Goal: Task Accomplishment & Management: Manage account settings

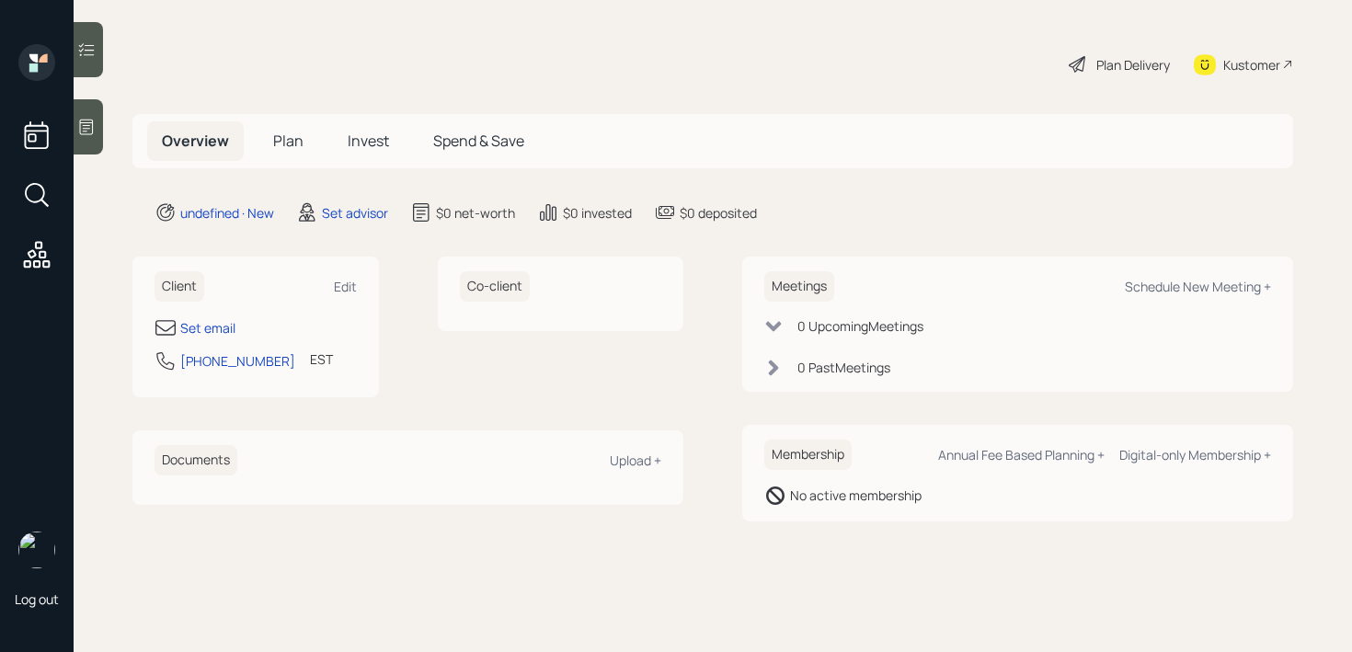
click at [211, 315] on div "Client Edit Set email [PHONE_NUMBER] EST Currently 1:50 PM" at bounding box center [255, 327] width 246 height 141
click at [211, 325] on div "Set email" at bounding box center [207, 327] width 55 height 19
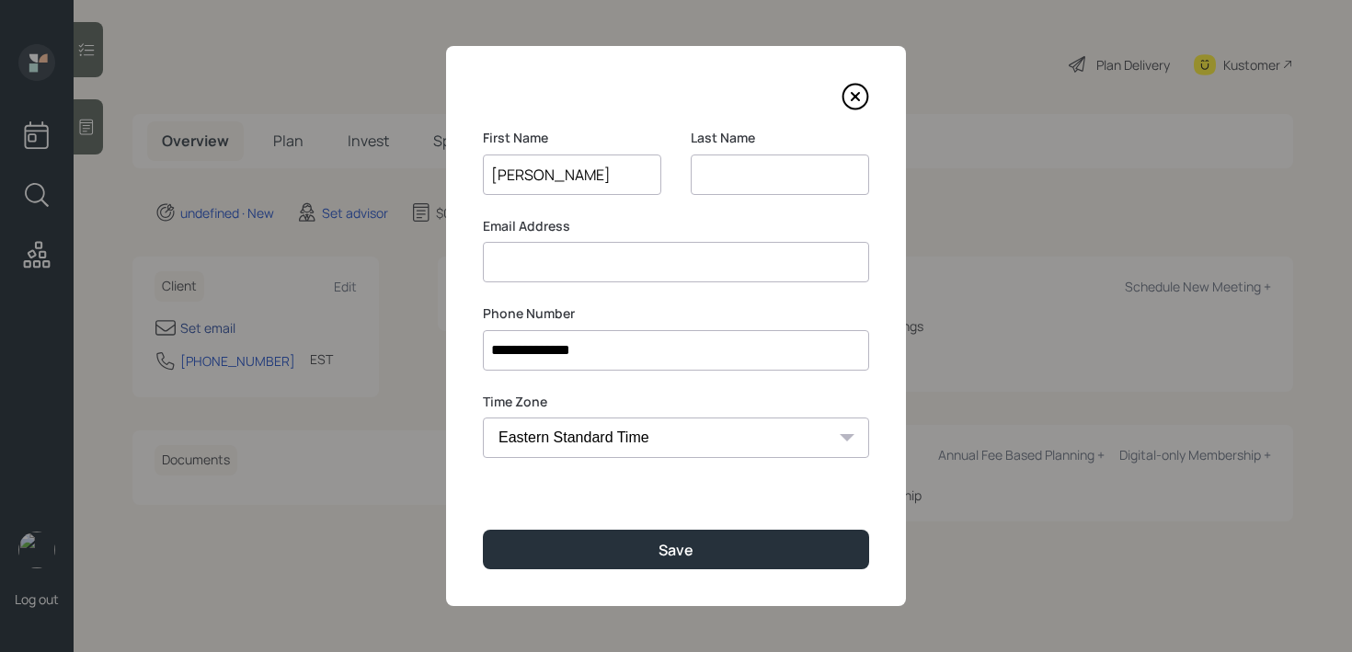
type input "[PERSON_NAME]"
click at [542, 171] on input "[PERSON_NAME]" at bounding box center [572, 174] width 178 height 40
type input "[PERSON_NAME]"
click at [776, 172] on input "[PERSON_NAME]" at bounding box center [780, 174] width 178 height 40
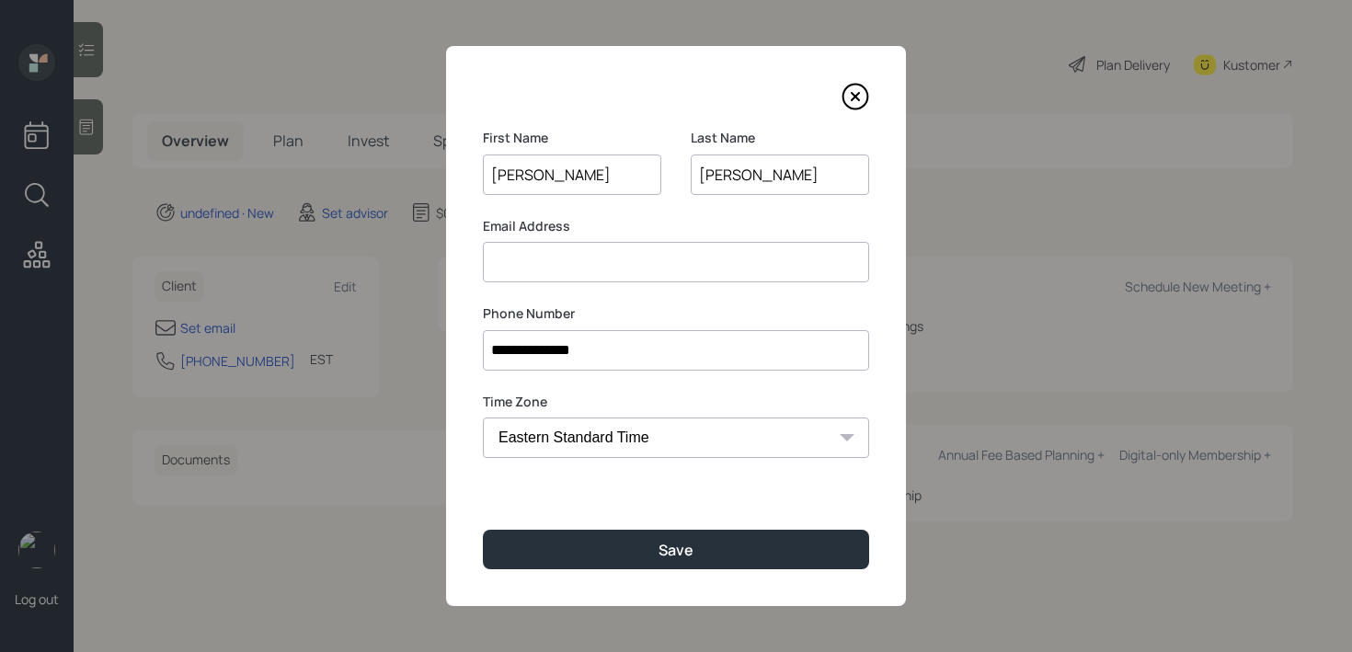
type input "barne"
type input "[PERSON_NAME]"
click at [754, 263] on input at bounding box center [676, 262] width 386 height 40
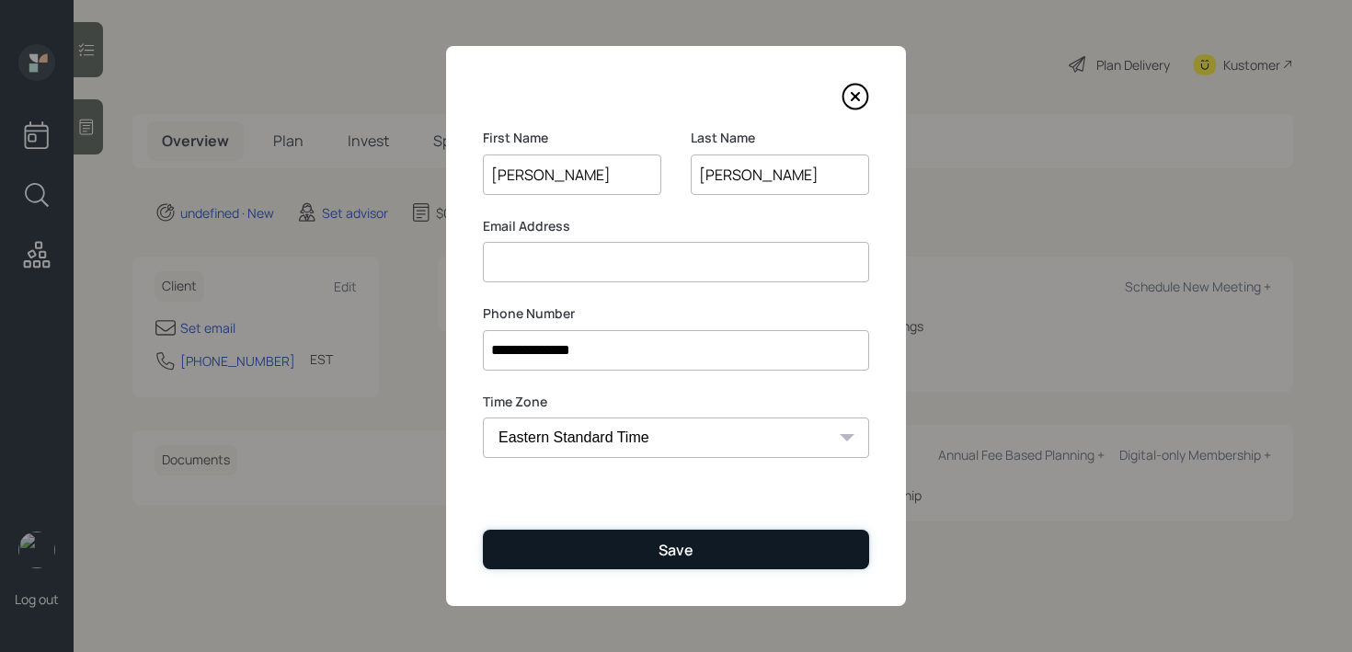
click at [728, 540] on button "Save" at bounding box center [676, 550] width 386 height 40
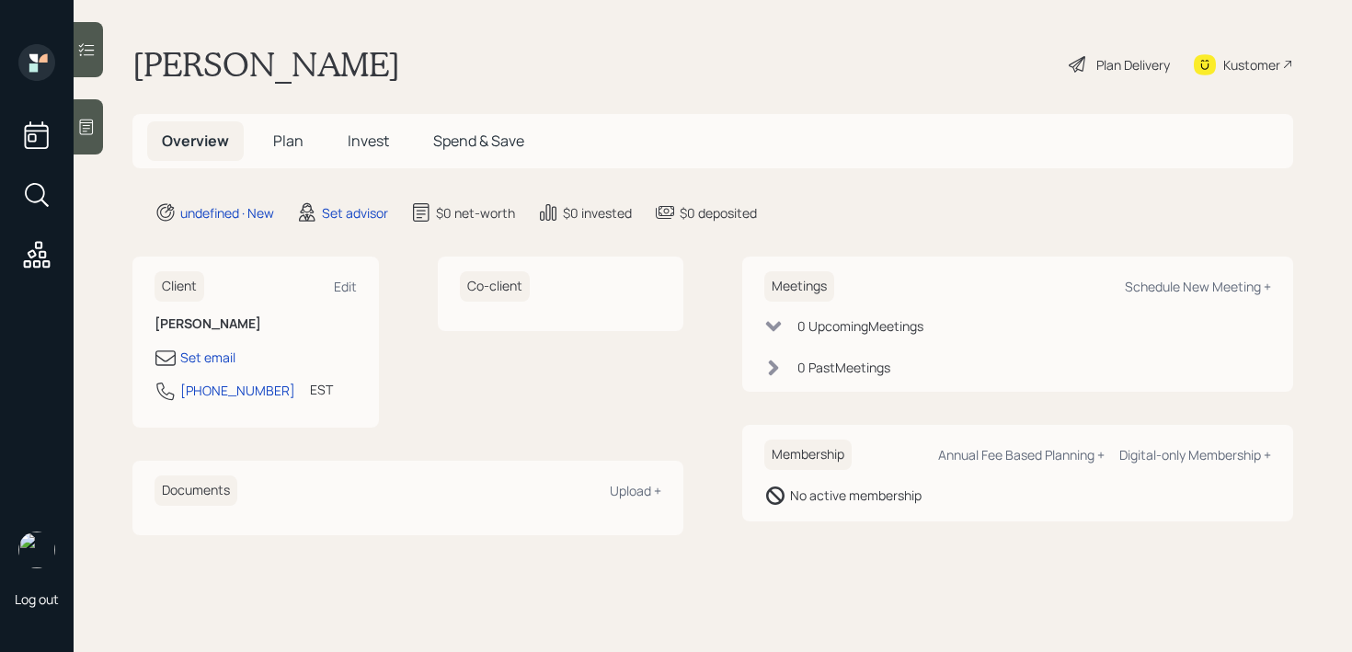
click at [77, 128] on icon at bounding box center [86, 127] width 18 height 18
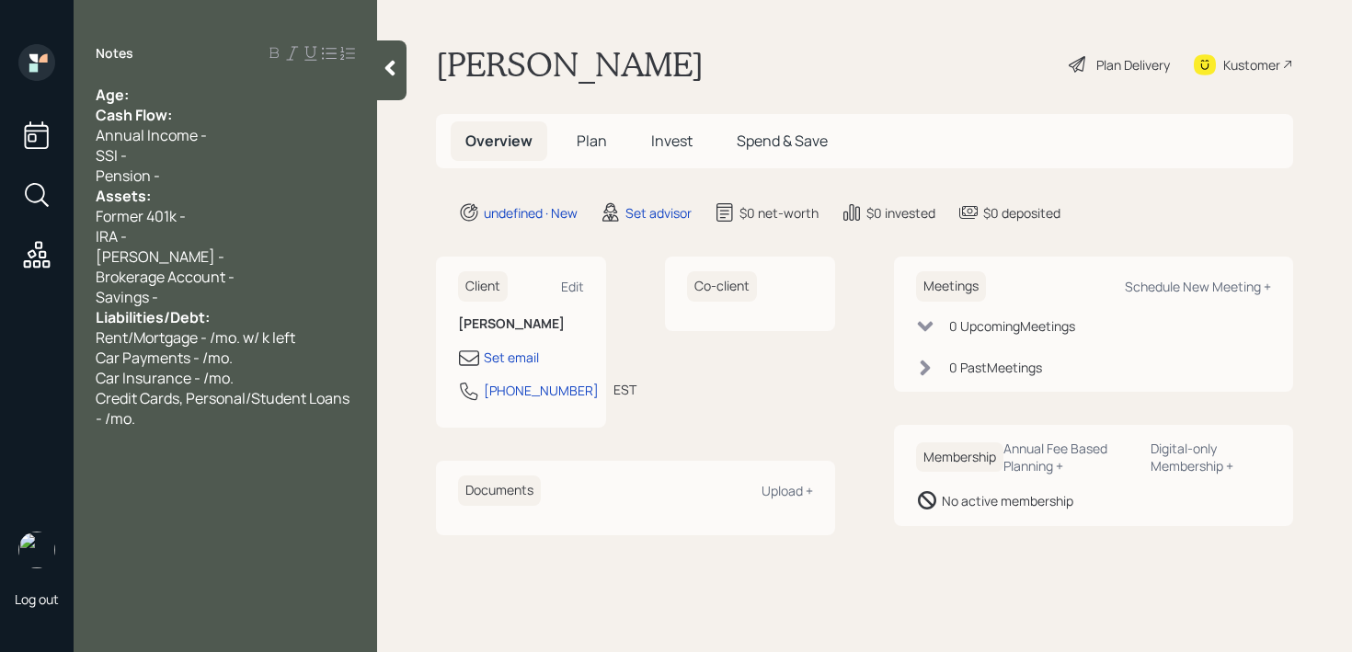
click at [252, 87] on div "Age:" at bounding box center [225, 95] width 259 height 20
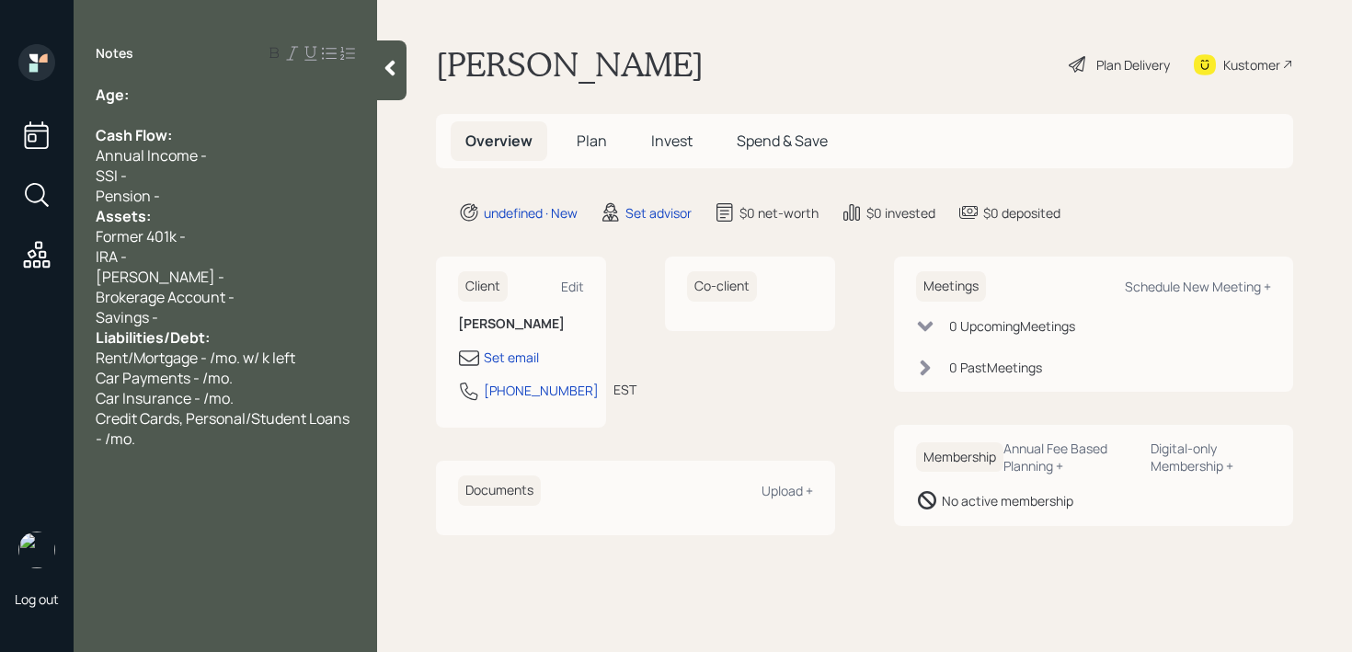
click at [181, 323] on div "Savings -" at bounding box center [225, 317] width 259 height 20
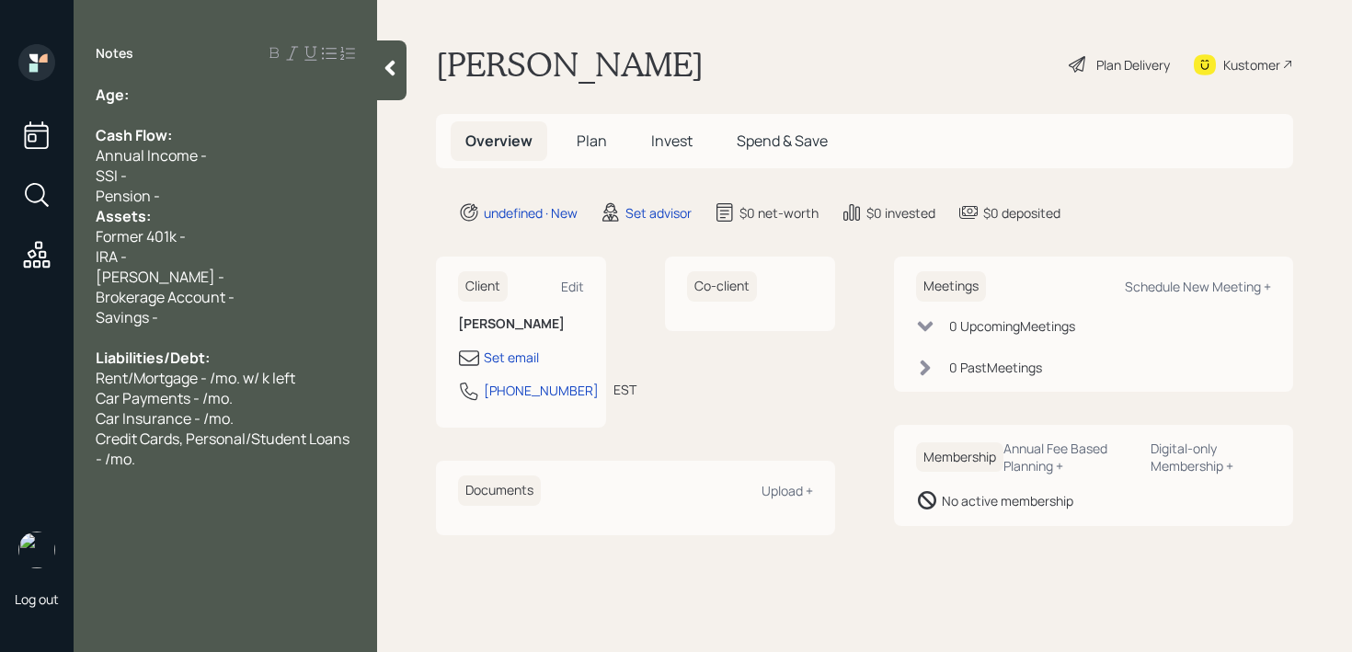
click at [238, 202] on div "Pension -" at bounding box center [225, 196] width 259 height 20
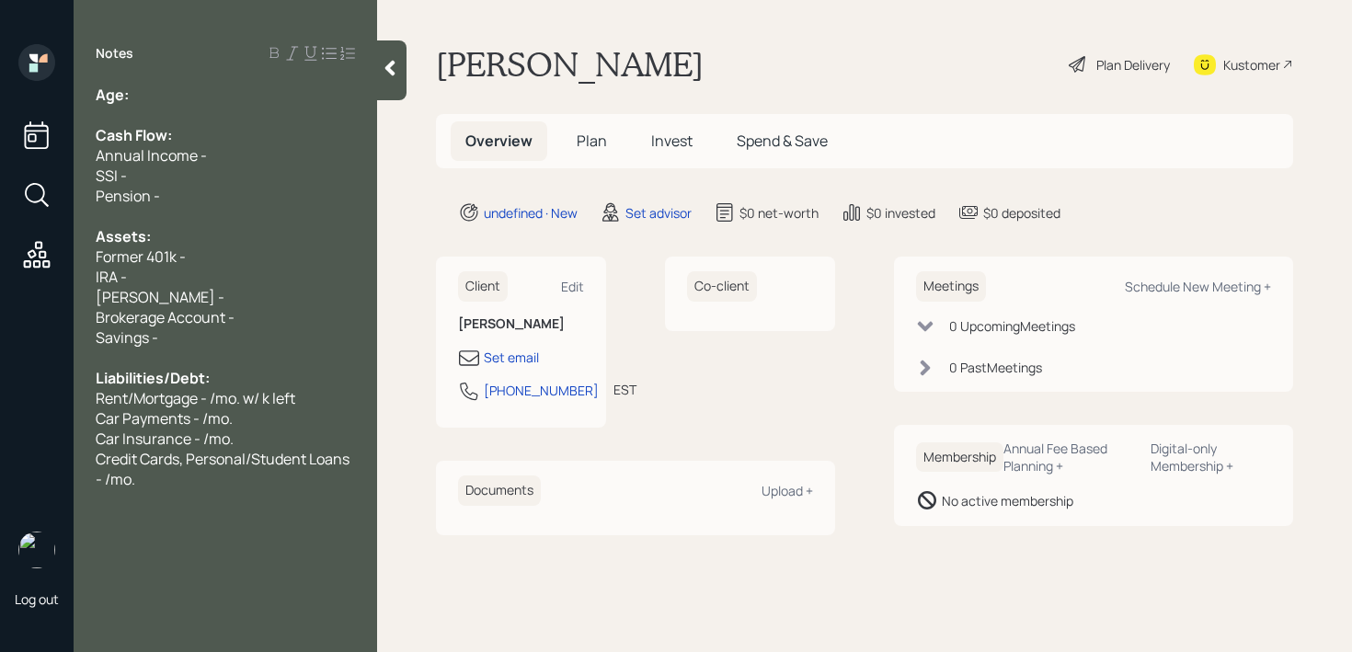
click at [245, 91] on div "Age:" at bounding box center [225, 95] width 259 height 20
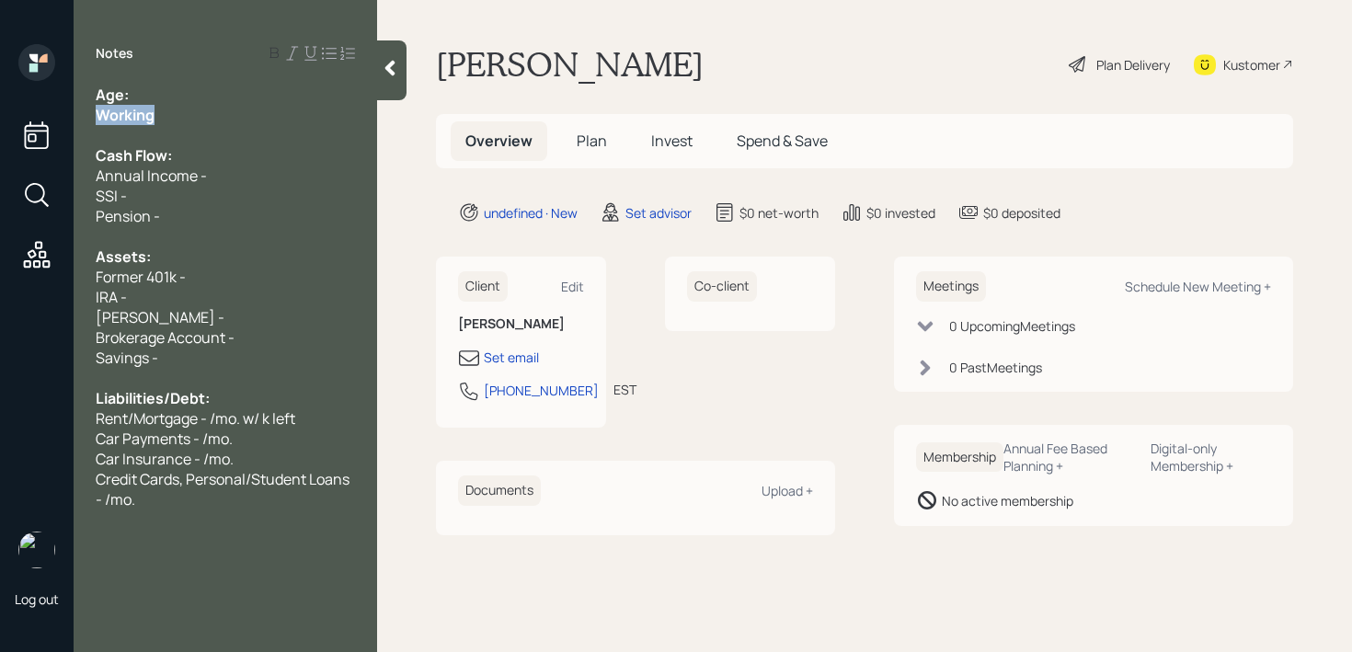
drag, startPoint x: 182, startPoint y: 115, endPoint x: 41, endPoint y: 115, distance: 140.7
click at [41, 115] on div "Log out Notes Age: Working Cash Flow: Annual Income - SSI - Pension - Assets: F…" at bounding box center [676, 326] width 1352 height 652
click at [177, 78] on div "Notes Age: Working Cash Flow: Annual Income - SSI - Pension - Assets: Former 40…" at bounding box center [225, 337] width 303 height 586
click at [177, 81] on div "Notes Age: Working Cash Flow: Annual Income - SSI - Pension - Assets: Former 40…" at bounding box center [225, 337] width 303 height 586
click at [177, 87] on div "Age:" at bounding box center [225, 95] width 259 height 20
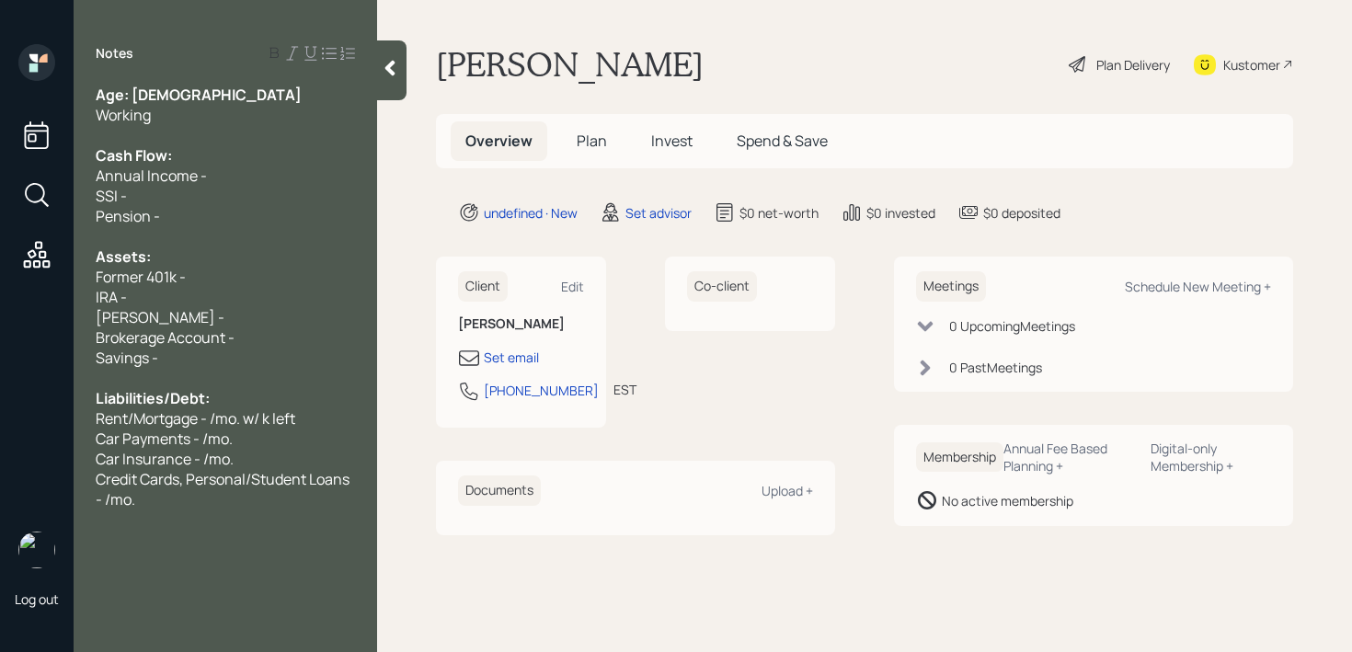
click at [183, 116] on div "Working" at bounding box center [225, 115] width 259 height 20
click at [255, 328] on div "Brokerage Account -" at bounding box center [225, 337] width 259 height 20
click at [255, 298] on div "IRA -" at bounding box center [225, 297] width 259 height 20
click at [176, 313] on div "[PERSON_NAME] -" at bounding box center [225, 317] width 259 height 20
click at [177, 298] on div "IRA -" at bounding box center [225, 297] width 259 height 20
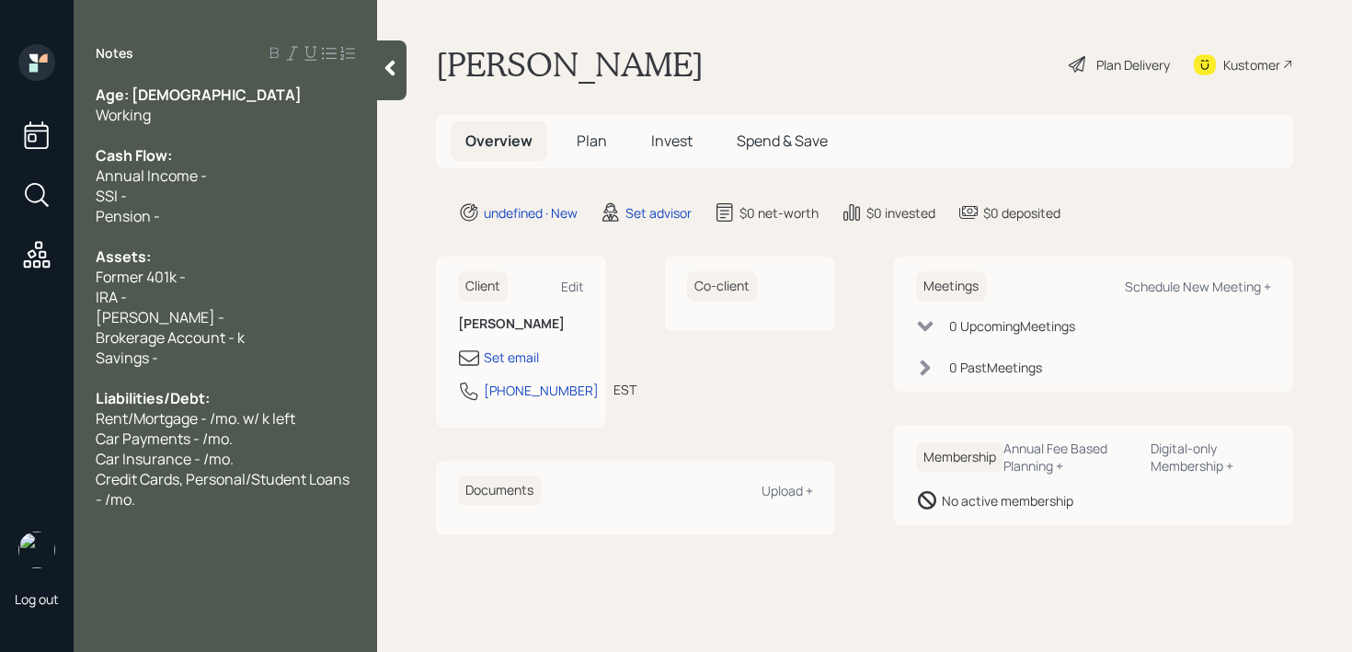
click at [177, 305] on div "IRA -" at bounding box center [225, 297] width 259 height 20
click at [273, 337] on div "Brokerage Account - k" at bounding box center [225, 337] width 259 height 20
click at [240, 321] on div "[PERSON_NAME] -" at bounding box center [225, 317] width 259 height 20
click at [223, 284] on div "Former 401k -" at bounding box center [225, 277] width 259 height 20
click at [223, 287] on div "IRA -" at bounding box center [225, 297] width 259 height 20
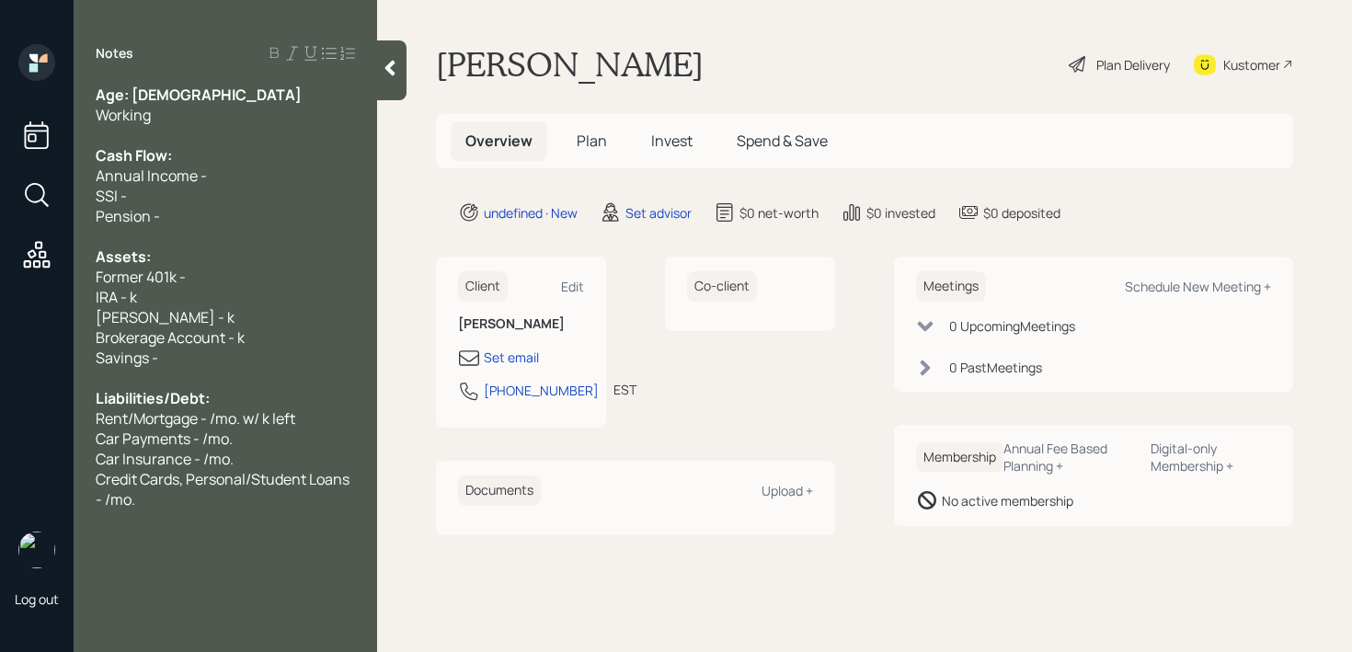
click at [233, 355] on div "Savings -" at bounding box center [225, 358] width 259 height 20
drag, startPoint x: 144, startPoint y: 281, endPoint x: 0, endPoint y: 281, distance: 144.4
click at [0, 281] on div "Log out Notes Age: [DEMOGRAPHIC_DATA] Working Cash Flow: Annual Income - SSI - …" at bounding box center [676, 326] width 1352 height 652
drag, startPoint x: 94, startPoint y: 220, endPoint x: 155, endPoint y: 205, distance: 63.3
click at [94, 220] on div "Age: [DEMOGRAPHIC_DATA] Working Cash Flow: Annual Income - SSI - Pension - Asse…" at bounding box center [225, 297] width 303 height 425
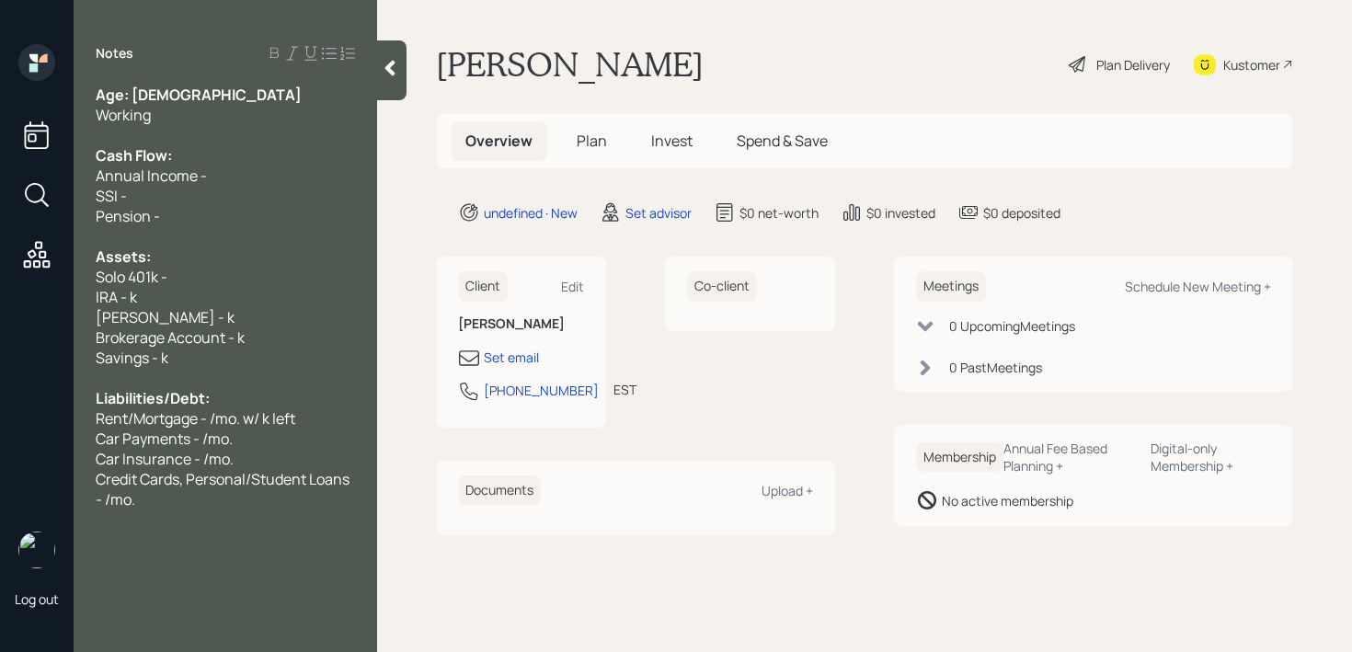
click at [234, 128] on div at bounding box center [225, 135] width 259 height 20
click at [238, 98] on div "Age: [DEMOGRAPHIC_DATA]" at bounding box center [225, 95] width 259 height 20
click at [229, 265] on div "Assets:" at bounding box center [225, 256] width 259 height 20
click at [156, 317] on span "[PERSON_NAME] - k" at bounding box center [165, 317] width 139 height 20
click at [177, 317] on div "[PERSON_NAME] - k" at bounding box center [225, 317] width 259 height 20
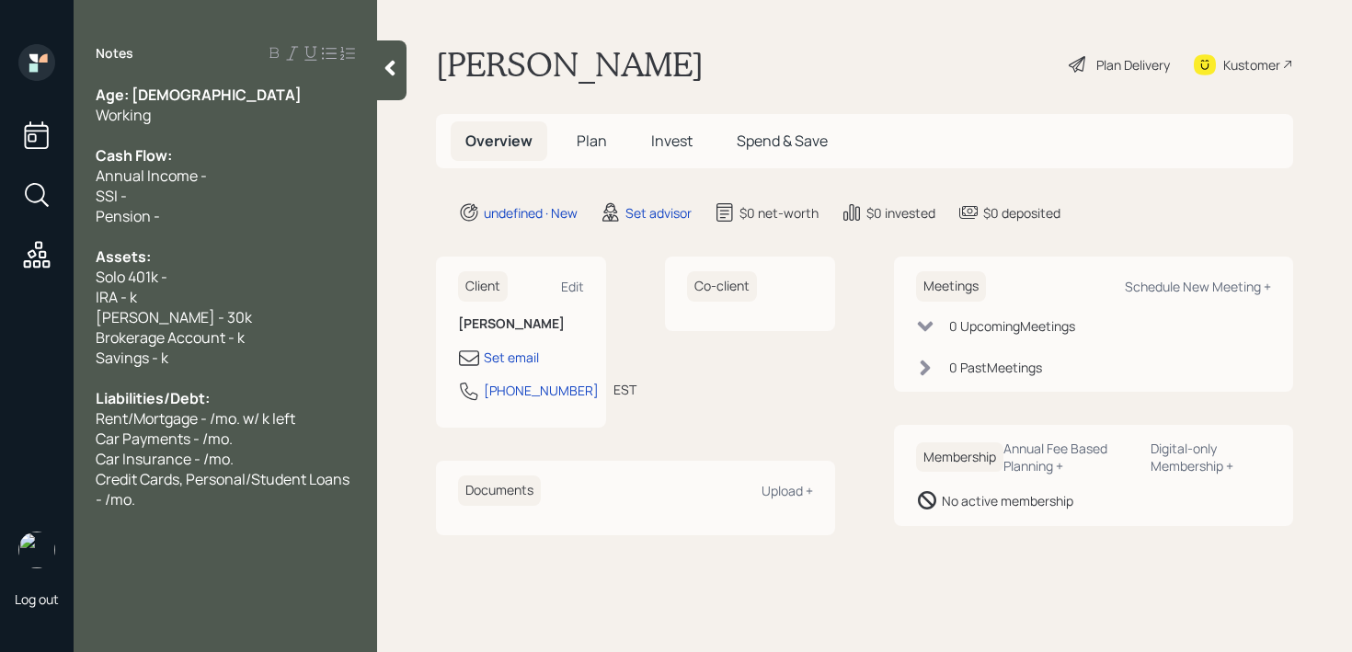
click at [125, 292] on span "IRA - k" at bounding box center [116, 297] width 41 height 20
click at [176, 320] on span "[PERSON_NAME] - 30k" at bounding box center [174, 317] width 156 height 20
click at [131, 295] on span "IRA - k" at bounding box center [116, 297] width 41 height 20
click at [206, 318] on span "[PERSON_NAME] - 20-30k" at bounding box center [186, 317] width 180 height 20
click at [177, 302] on span "IRA - 20-30k" at bounding box center [137, 297] width 83 height 20
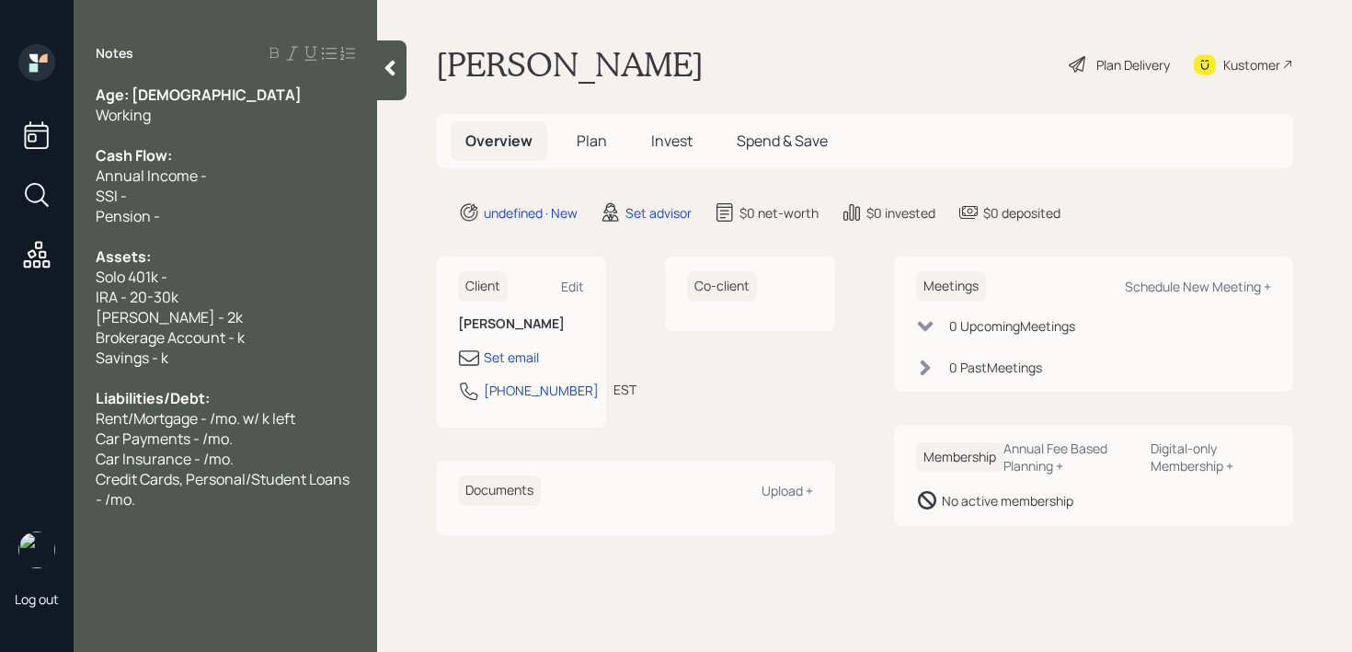
click at [181, 276] on div "Solo 401k -" at bounding box center [225, 277] width 259 height 20
click at [236, 338] on span "Brokerage Account - k" at bounding box center [170, 337] width 149 height 20
click at [234, 315] on div "[PERSON_NAME] - 2k" at bounding box center [225, 317] width 259 height 20
drag, startPoint x: 234, startPoint y: 315, endPoint x: 0, endPoint y: 315, distance: 234.5
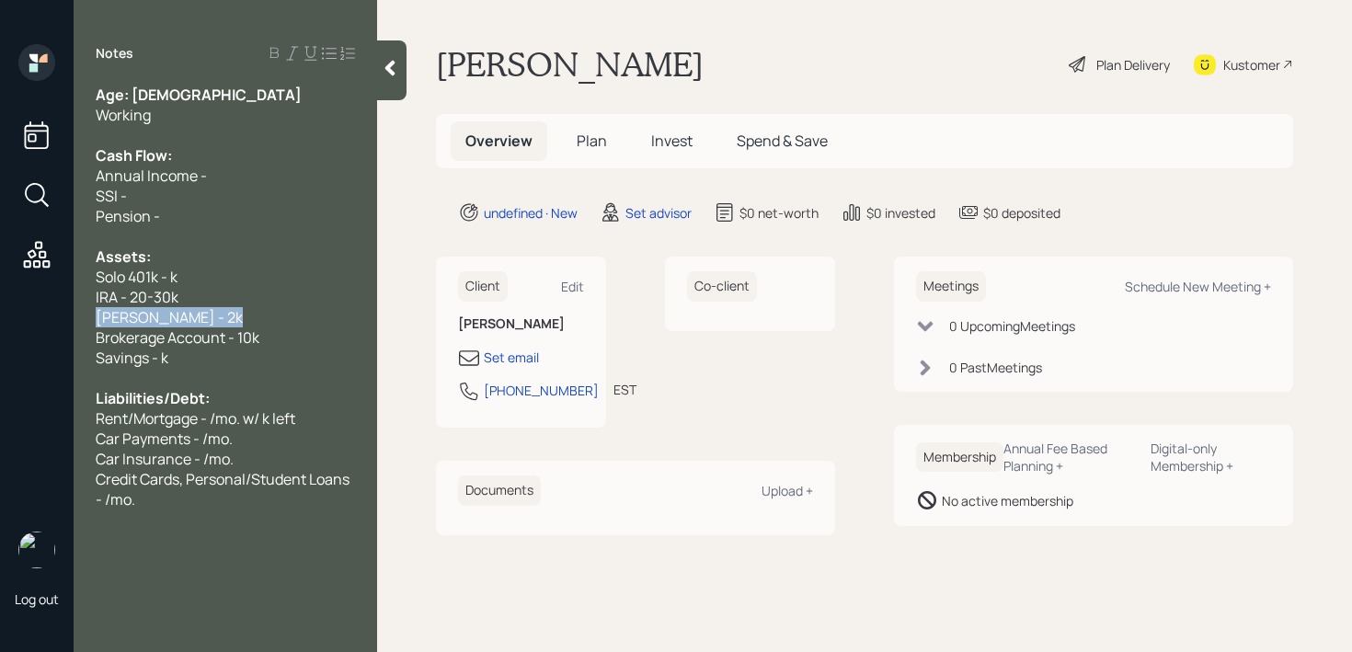
click at [0, 315] on div "Log out Notes Age: [DEMOGRAPHIC_DATA] Working Cash Flow: Annual Income - SSI - …" at bounding box center [676, 326] width 1352 height 652
click at [191, 295] on div "IRA - 20-30k" at bounding box center [225, 297] width 259 height 20
drag, startPoint x: 191, startPoint y: 276, endPoint x: 0, endPoint y: 276, distance: 191.3
click at [0, 276] on div "Log out Notes Age: [DEMOGRAPHIC_DATA] Working Cash Flow: Annual Income - SSI - …" at bounding box center [676, 326] width 1352 height 652
click at [168, 275] on span "Solo 401k - k" at bounding box center [137, 277] width 82 height 20
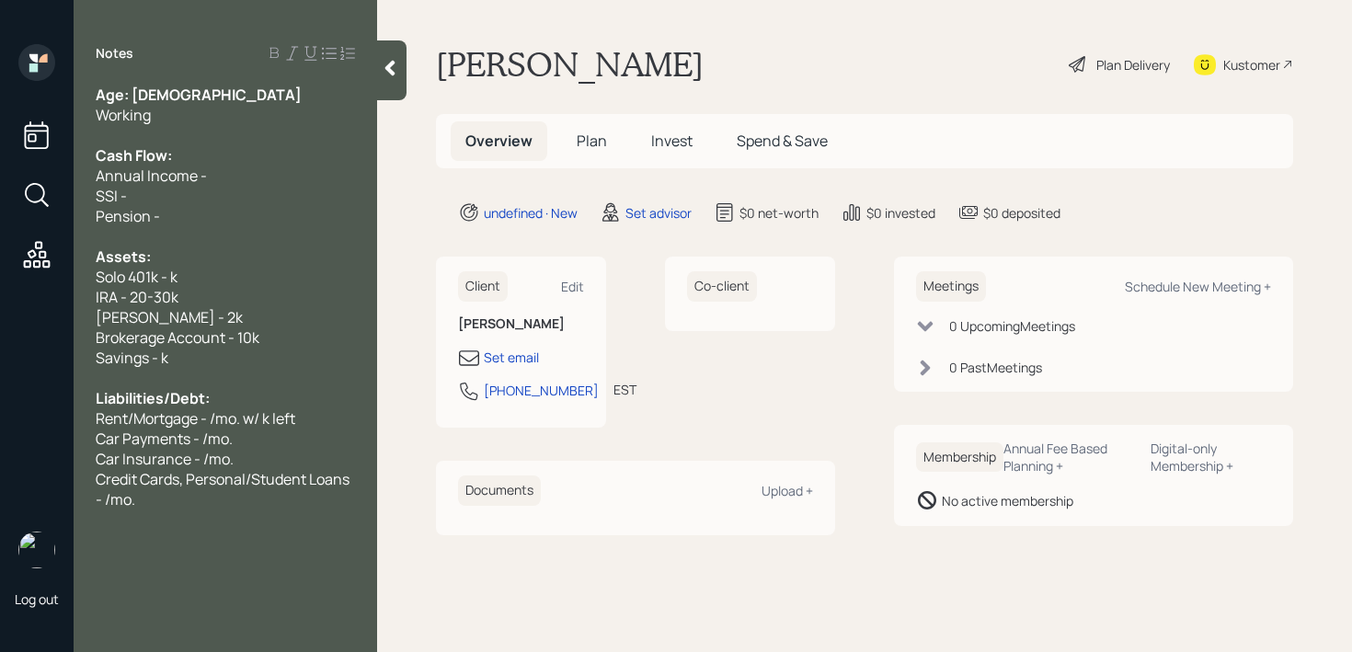
click at [290, 352] on div "Savings - k" at bounding box center [225, 358] width 259 height 20
click at [175, 279] on span "Solo 401k - k" at bounding box center [137, 277] width 82 height 20
click at [159, 359] on span "Savings - k" at bounding box center [132, 358] width 73 height 20
click at [190, 280] on span "Solo 401k - 110k" at bounding box center [147, 277] width 102 height 20
click at [209, 344] on span "Brokerage Account - 10k" at bounding box center [178, 337] width 164 height 20
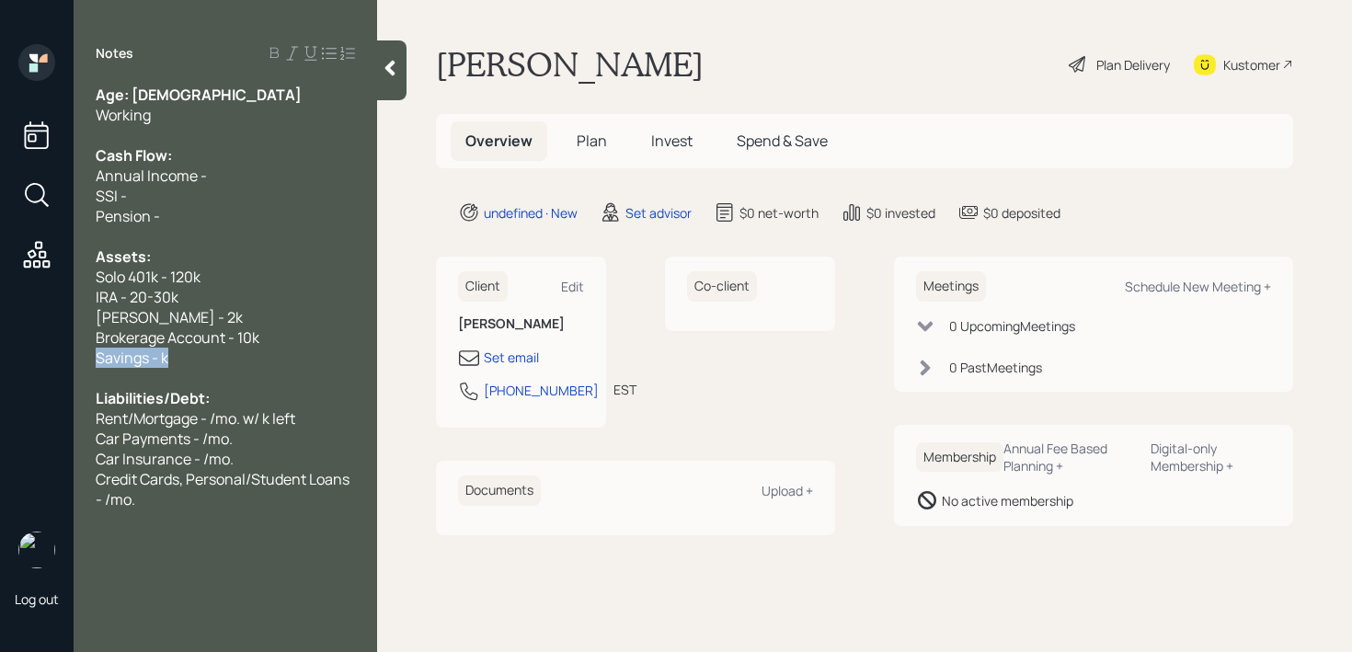
drag, startPoint x: 211, startPoint y: 356, endPoint x: 0, endPoint y: 356, distance: 210.6
click at [0, 356] on div "Log out Notes Age: [DEMOGRAPHIC_DATA] Working Cash Flow: Annual Income - SSI - …" at bounding box center [676, 326] width 1352 height 652
click at [227, 365] on div "Savings - 6k" at bounding box center [225, 358] width 259 height 20
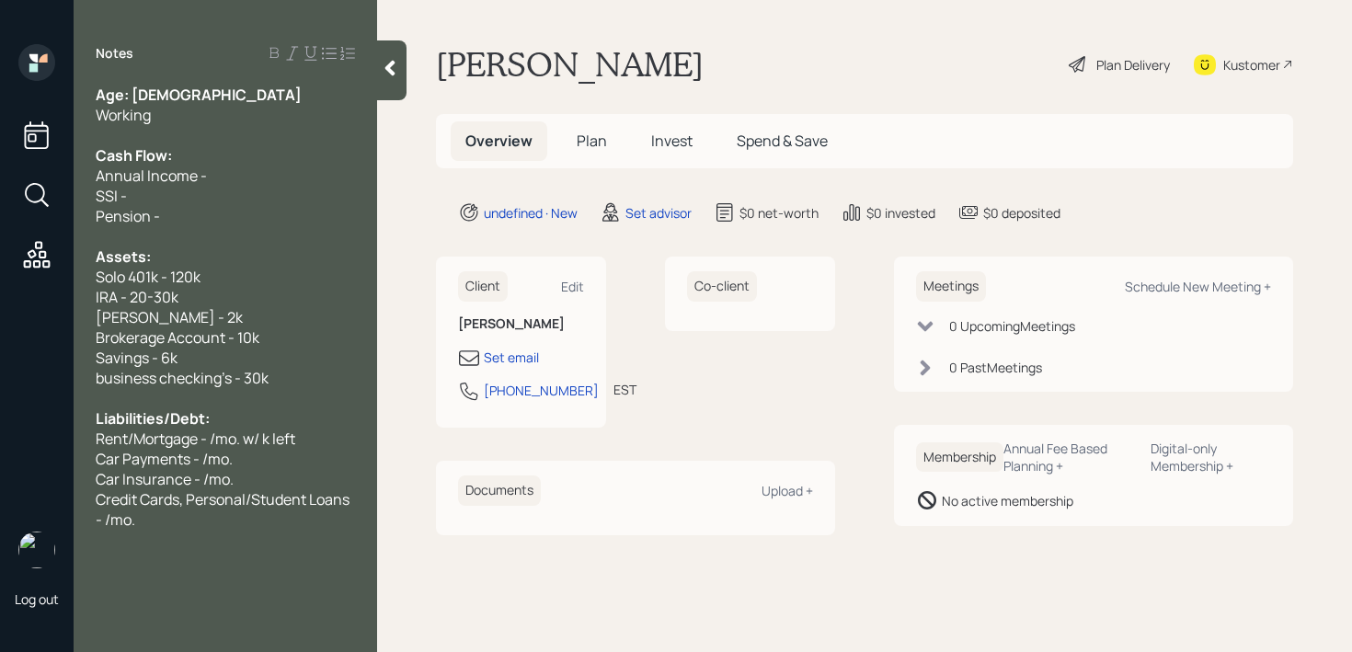
click at [108, 384] on span "business checking's - 30k" at bounding box center [182, 378] width 173 height 20
click at [163, 382] on span "Business checking's - 30k" at bounding box center [183, 378] width 174 height 20
click at [225, 260] on div "Assets:" at bounding box center [225, 256] width 259 height 20
click at [247, 182] on div "Annual Income -" at bounding box center [225, 176] width 259 height 20
click at [208, 175] on span "Annual Income - 300k" at bounding box center [170, 176] width 148 height 20
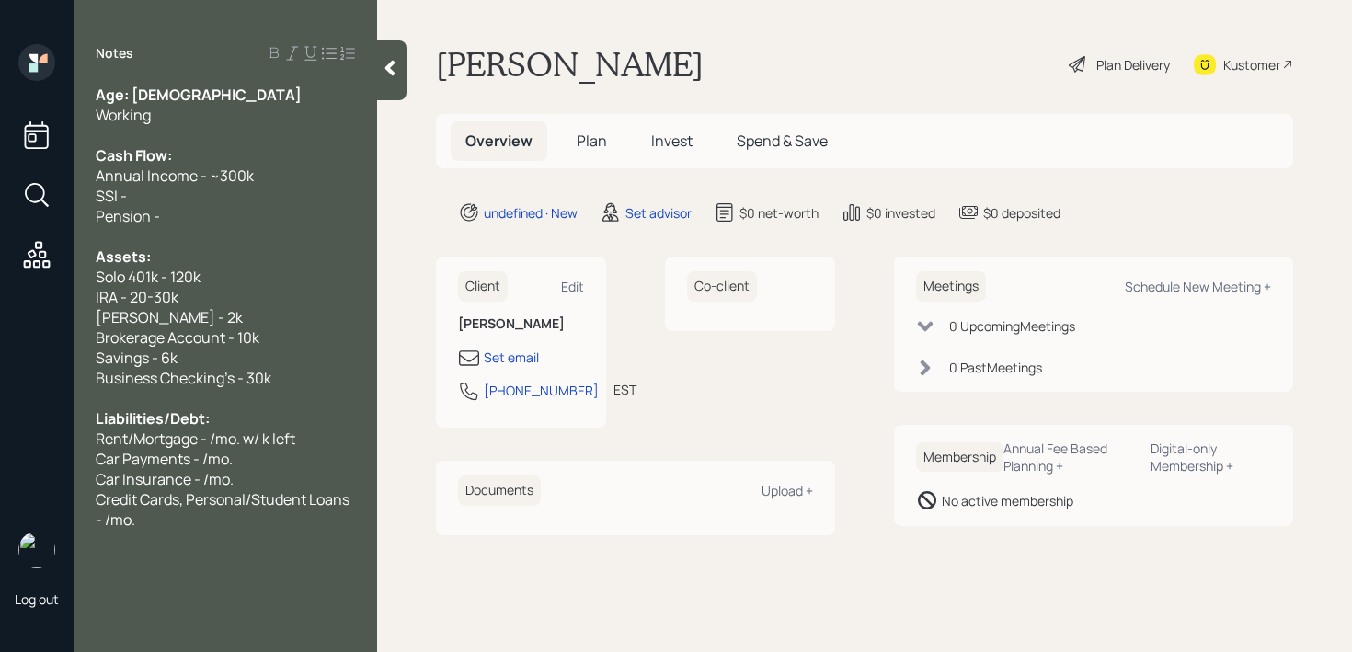
click at [220, 208] on div "Pension -" at bounding box center [225, 216] width 259 height 20
drag, startPoint x: 213, startPoint y: 217, endPoint x: 7, endPoint y: 190, distance: 207.7
click at [7, 190] on div "Log out Notes Age: [DEMOGRAPHIC_DATA] Working Cash Flow: Annual Income - ~300k …" at bounding box center [676, 326] width 1352 height 652
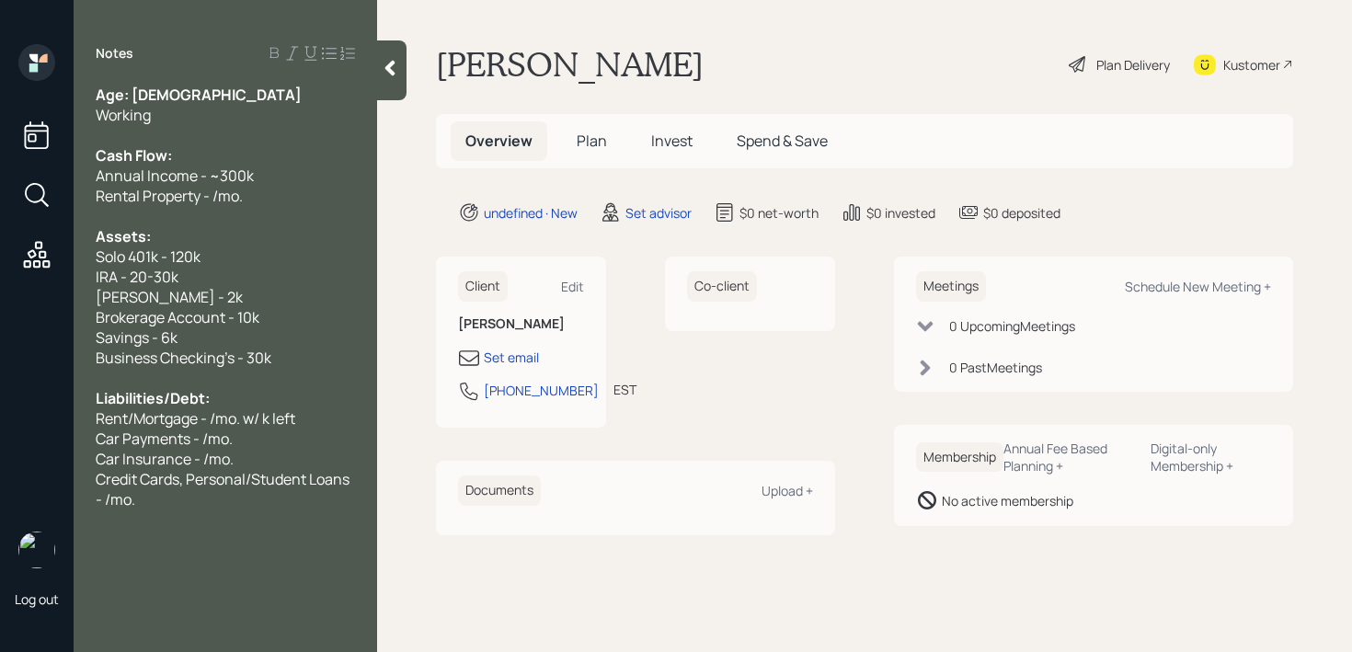
click at [300, 200] on div "Rental Property - /mo." at bounding box center [225, 196] width 259 height 20
click at [162, 508] on div "Notes Age: [DEMOGRAPHIC_DATA] Working Cash Flow: Annual Income - ~300k Rental P…" at bounding box center [225, 337] width 303 height 586
click at [169, 502] on div "Credit Cards, Personal/Student Loans - /mo." at bounding box center [225, 489] width 259 height 40
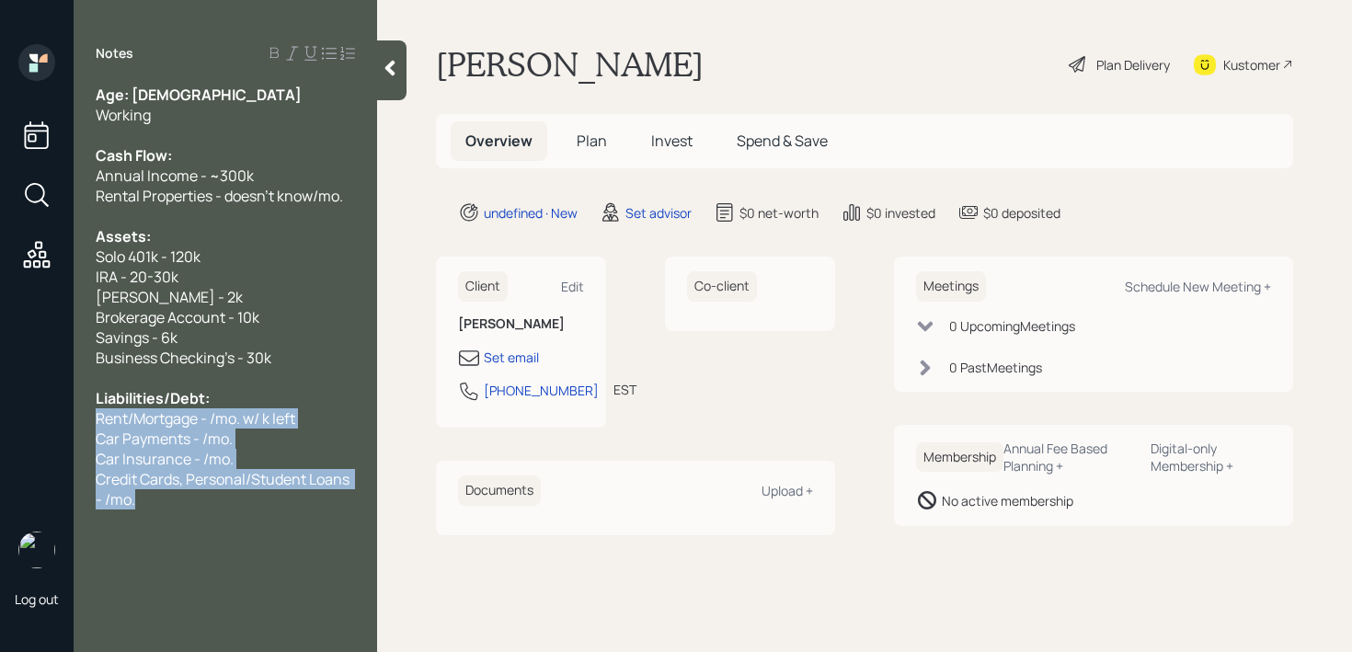
drag, startPoint x: 169, startPoint y: 502, endPoint x: 92, endPoint y: 426, distance: 108.6
click at [92, 426] on div "Age: [DEMOGRAPHIC_DATA] Working Cash Flow: Annual Income - ~300k Rental Propert…" at bounding box center [225, 297] width 303 height 425
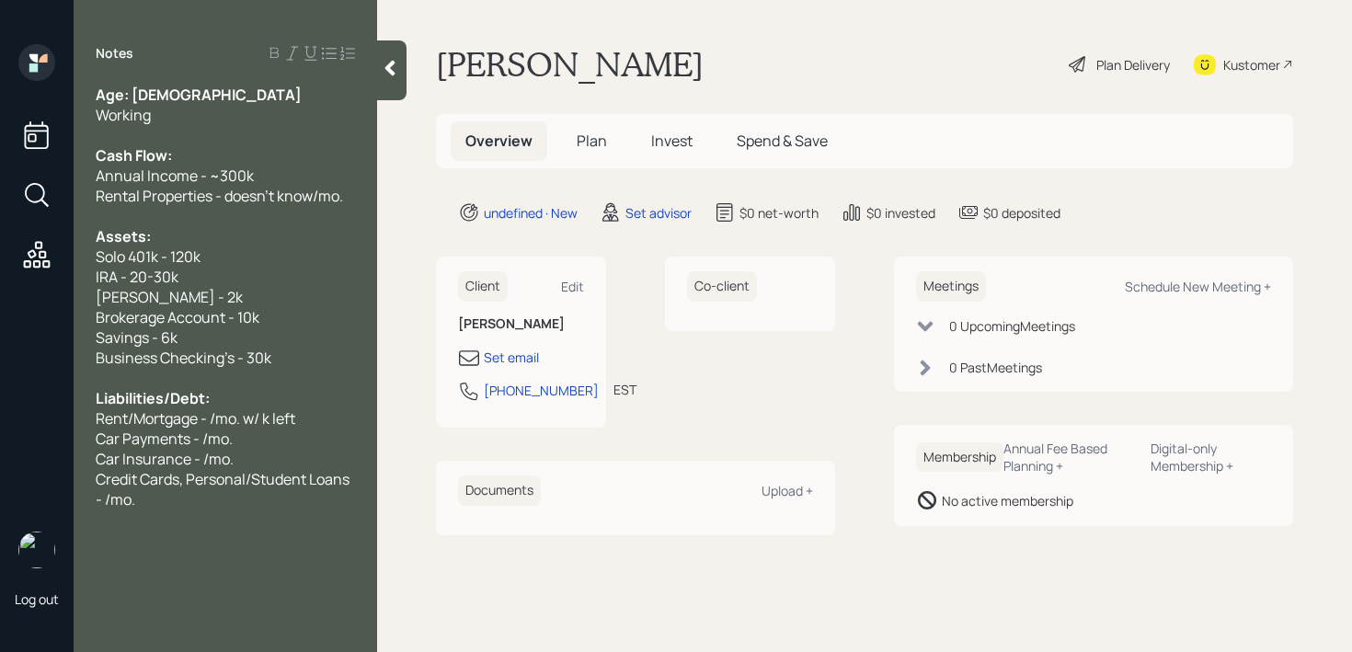
click at [159, 502] on div "Credit Cards, Personal/Student Loans - /mo." at bounding box center [225, 489] width 259 height 40
click at [168, 542] on span "Mortgages - 4.3k/mo." at bounding box center [167, 540] width 142 height 20
click at [161, 560] on span "Mortgage#2 - 2.3k/mo." at bounding box center [174, 560] width 156 height 20
drag, startPoint x: 264, startPoint y: 557, endPoint x: 48, endPoint y: 543, distance: 216.6
click at [48, 543] on div "Log out Notes Age: [DEMOGRAPHIC_DATA] Working Cash Flow: Annual Income - ~300k …" at bounding box center [676, 326] width 1352 height 652
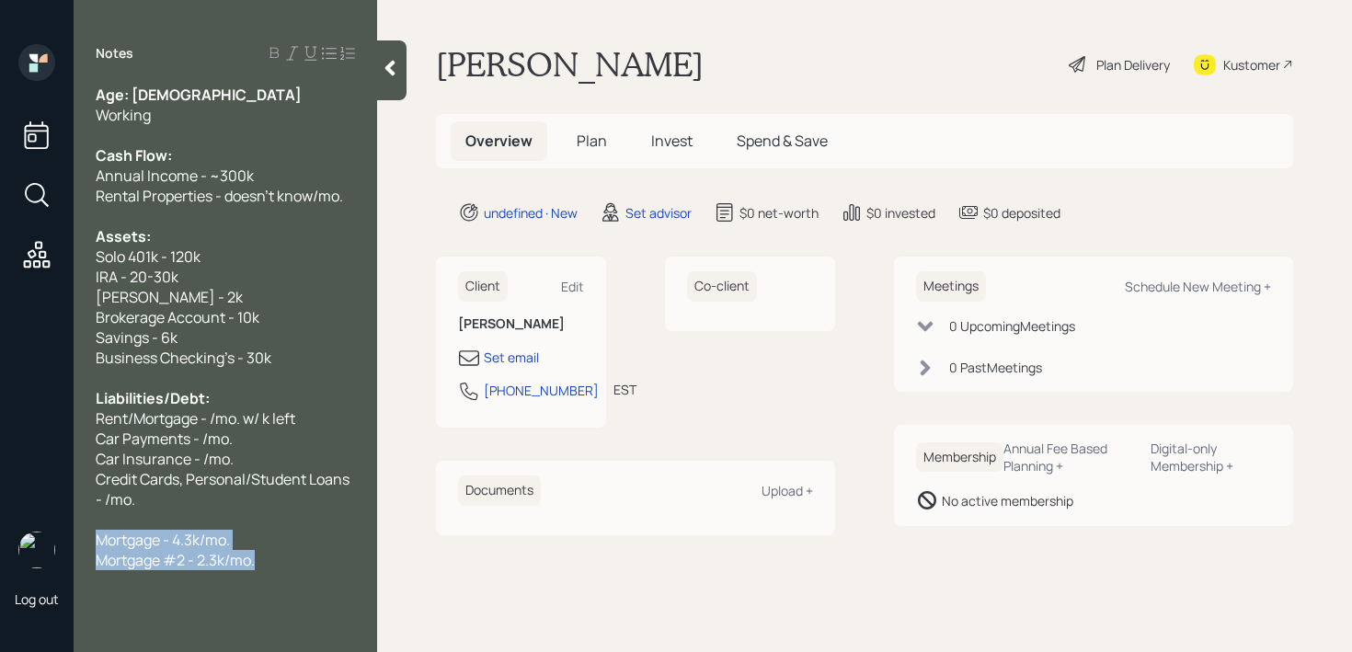
copy div "Mortgage - 4.3k/mo. Mortgage #2 - 2.3k/mo."
click at [276, 401] on div "Liabilities/Debt:" at bounding box center [225, 398] width 259 height 20
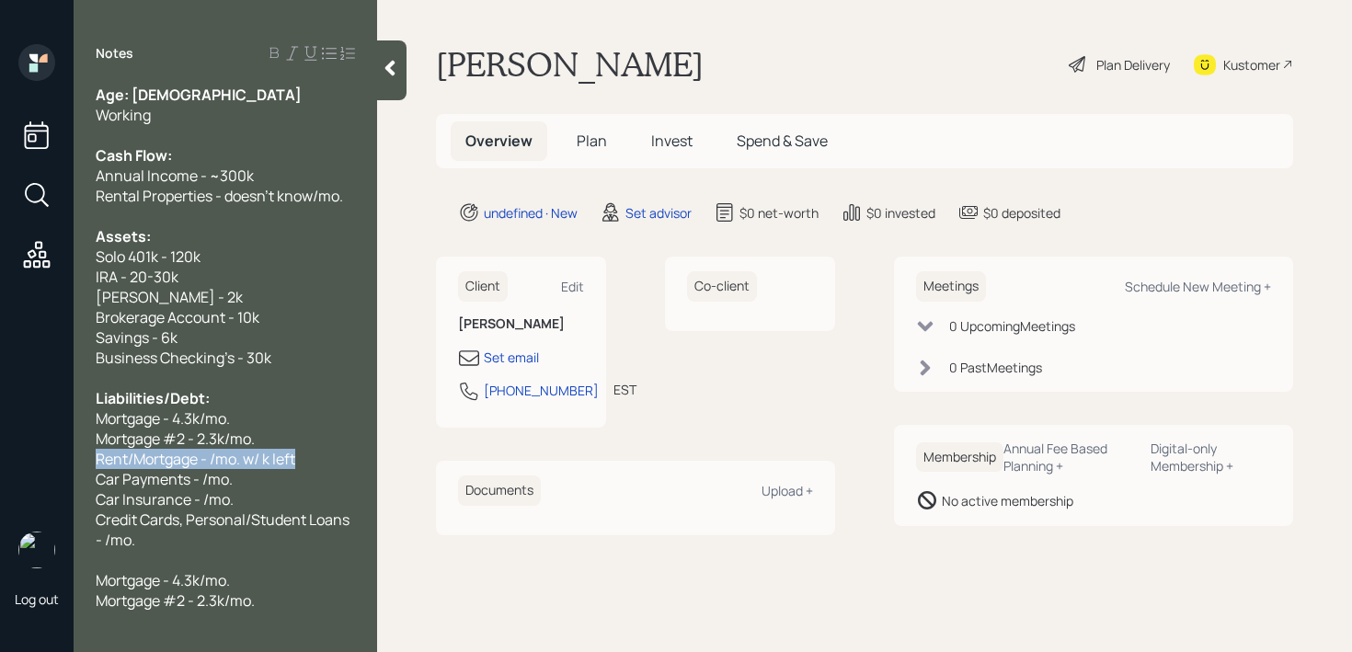
drag, startPoint x: 312, startPoint y: 453, endPoint x: 0, endPoint y: 453, distance: 311.7
click at [0, 453] on div "Log out Notes Age: [DEMOGRAPHIC_DATA] Working Cash Flow: Annual Income - ~300k …" at bounding box center [676, 326] width 1352 height 652
click at [256, 463] on span "Utilities for all properties - 900/mo." at bounding box center [213, 459] width 234 height 20
drag, startPoint x: 257, startPoint y: 472, endPoint x: 0, endPoint y: 472, distance: 256.5
click at [0, 472] on div "Log out Notes Age: [DEMOGRAPHIC_DATA] Working Cash Flow: Annual Income - ~300k …" at bounding box center [676, 326] width 1352 height 652
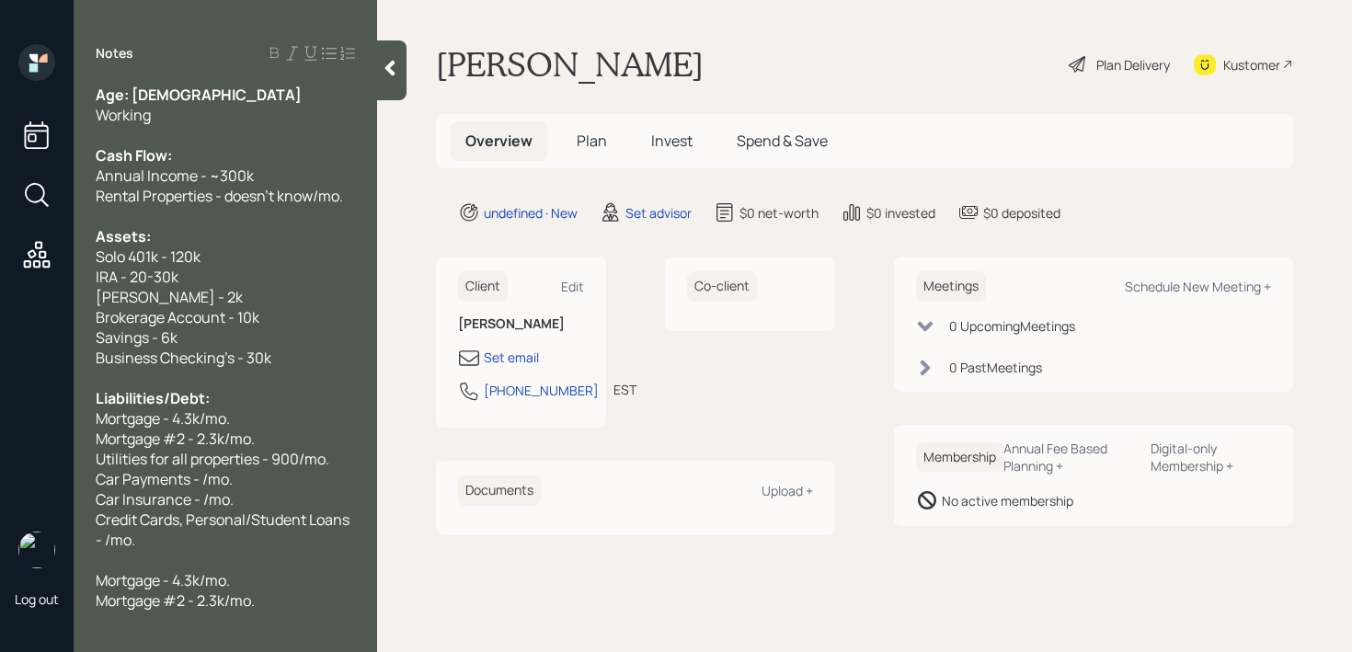
click at [260, 474] on div "Car Payments - /mo." at bounding box center [225, 479] width 259 height 20
drag, startPoint x: 277, startPoint y: 606, endPoint x: 87, endPoint y: 576, distance: 191.8
click at [87, 576] on div "Age: [DEMOGRAPHIC_DATA] Working Cash Flow: Annual Income - ~300k Rental Propert…" at bounding box center [225, 348] width 303 height 526
click at [205, 480] on span "Car Payments - /mo." at bounding box center [164, 479] width 137 height 20
click at [338, 459] on div "Utilities for all properties - 900/mo." at bounding box center [225, 459] width 259 height 20
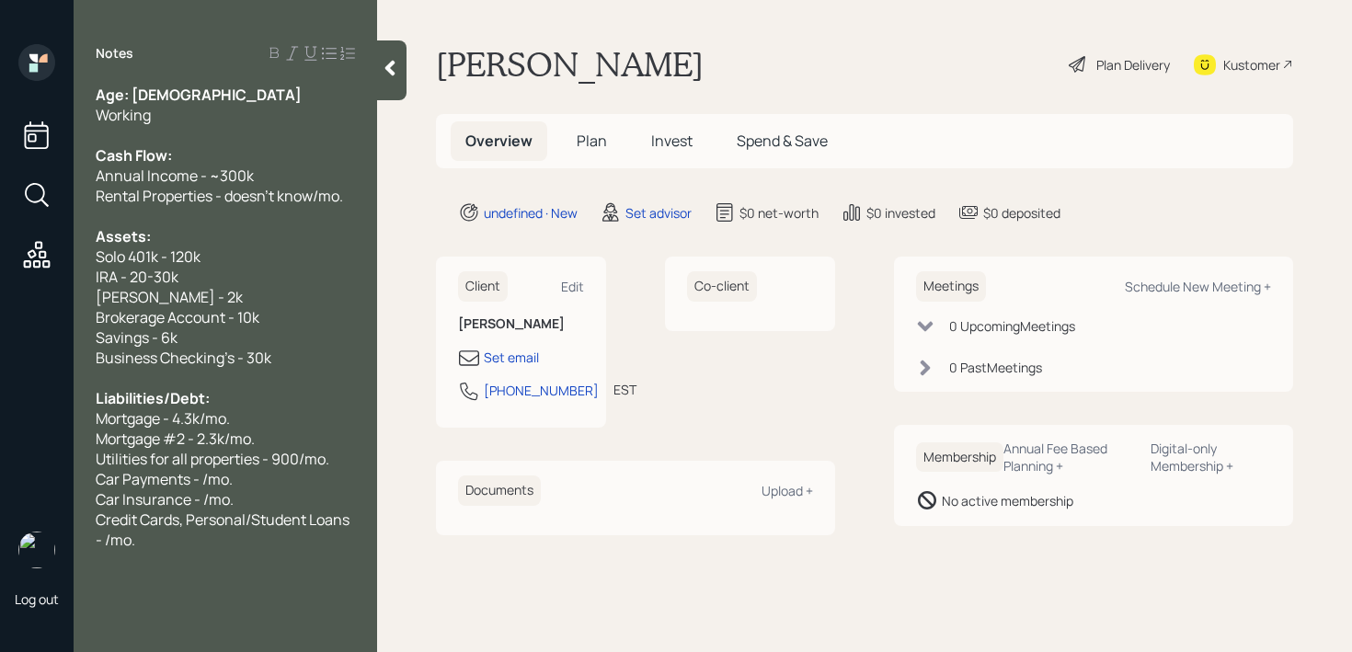
click at [342, 459] on div "Utilities for all properties - 900/mo." at bounding box center [225, 459] width 259 height 20
click at [301, 455] on span "Utilities for all properties - 900/mo." at bounding box center [213, 459] width 234 height 20
click at [324, 455] on span "Utilities for all properties - 900/mo." at bounding box center [213, 459] width 234 height 20
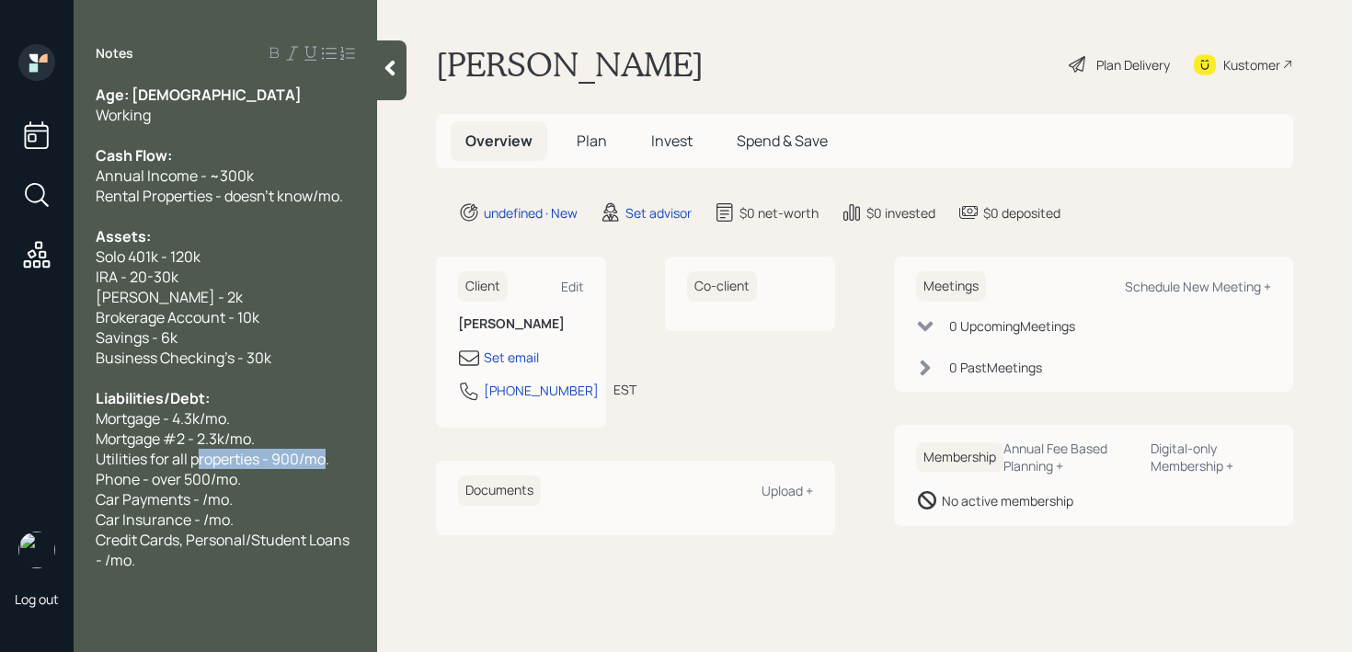
drag, startPoint x: 327, startPoint y: 455, endPoint x: 192, endPoint y: 455, distance: 135.2
click at [193, 455] on span "Utilities for all properties - 900/mo." at bounding box center [213, 459] width 234 height 20
click at [192, 455] on span "Utilities for all properties - 900/mo." at bounding box center [213, 459] width 234 height 20
drag, startPoint x: 345, startPoint y: 461, endPoint x: 27, endPoint y: 461, distance: 318.2
click at [33, 461] on div "Log out Notes Age: [DEMOGRAPHIC_DATA] Working Cash Flow: Annual Income - ~300k …" at bounding box center [676, 326] width 1352 height 652
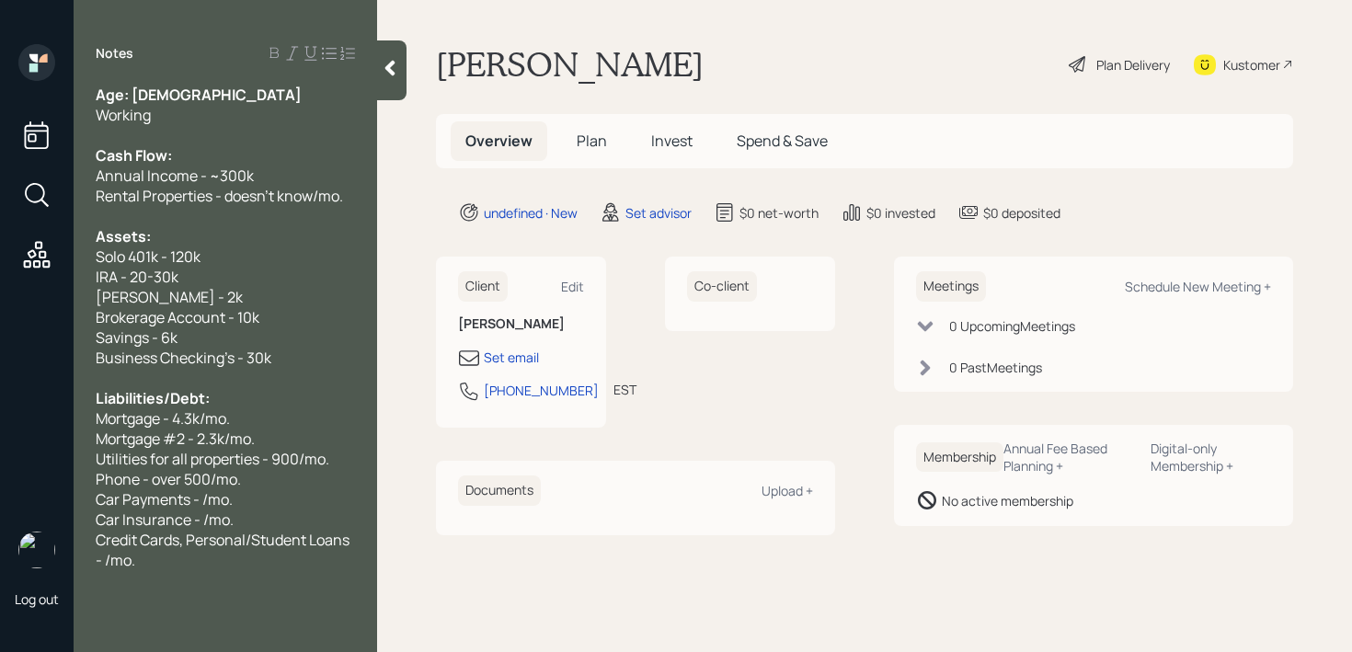
click at [97, 460] on span "Utilities for all properties - 900/mo." at bounding box center [213, 459] width 234 height 20
click at [302, 458] on span "Utilities for all properties - 900/mo." at bounding box center [213, 459] width 234 height 20
click at [238, 483] on span "Phone - over 500/mo." at bounding box center [168, 479] width 145 height 20
drag, startPoint x: 283, startPoint y: 479, endPoint x: 0, endPoint y: 479, distance: 283.2
click at [0, 479] on div "Log out Notes Age: [DEMOGRAPHIC_DATA] Working Cash Flow: Annual Income - ~300k …" at bounding box center [676, 326] width 1352 height 652
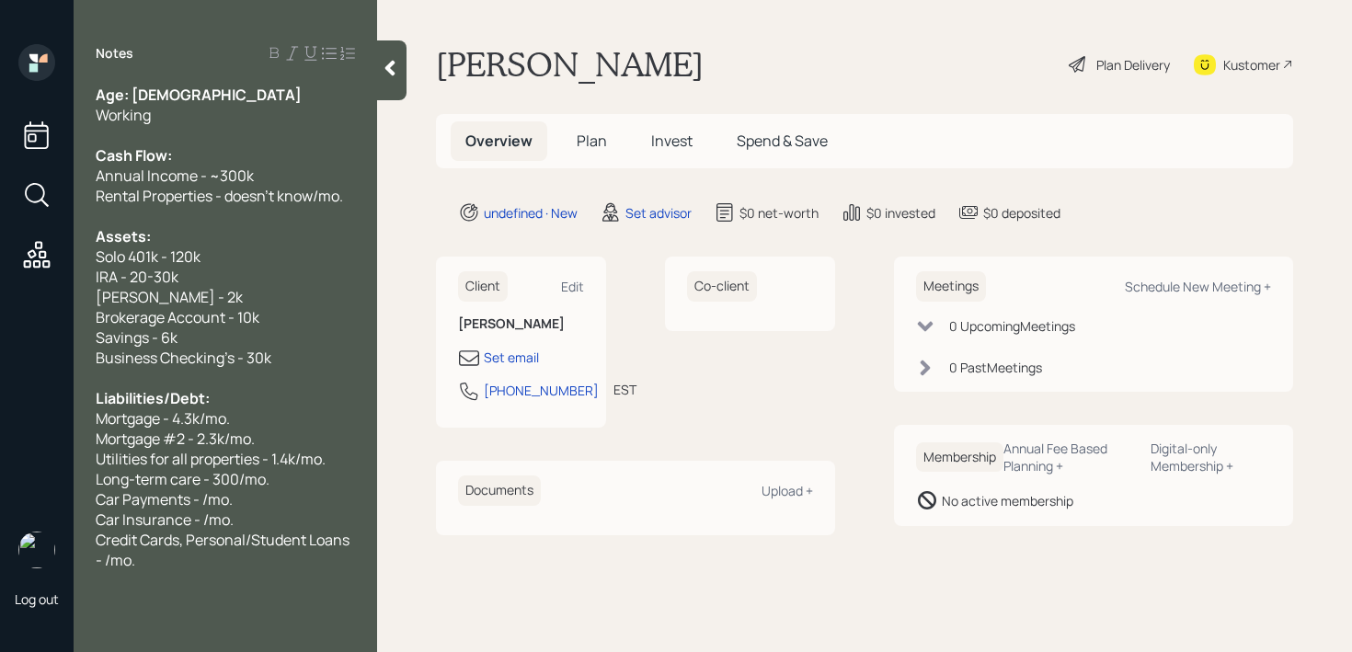
click at [284, 479] on div "Long-term care - 300/mo." at bounding box center [225, 479] width 259 height 20
click at [243, 503] on span "Umbrella Insurance - /mo." at bounding box center [183, 499] width 175 height 20
click at [238, 501] on span "Umbrella Insurance - /mo." at bounding box center [183, 499] width 175 height 20
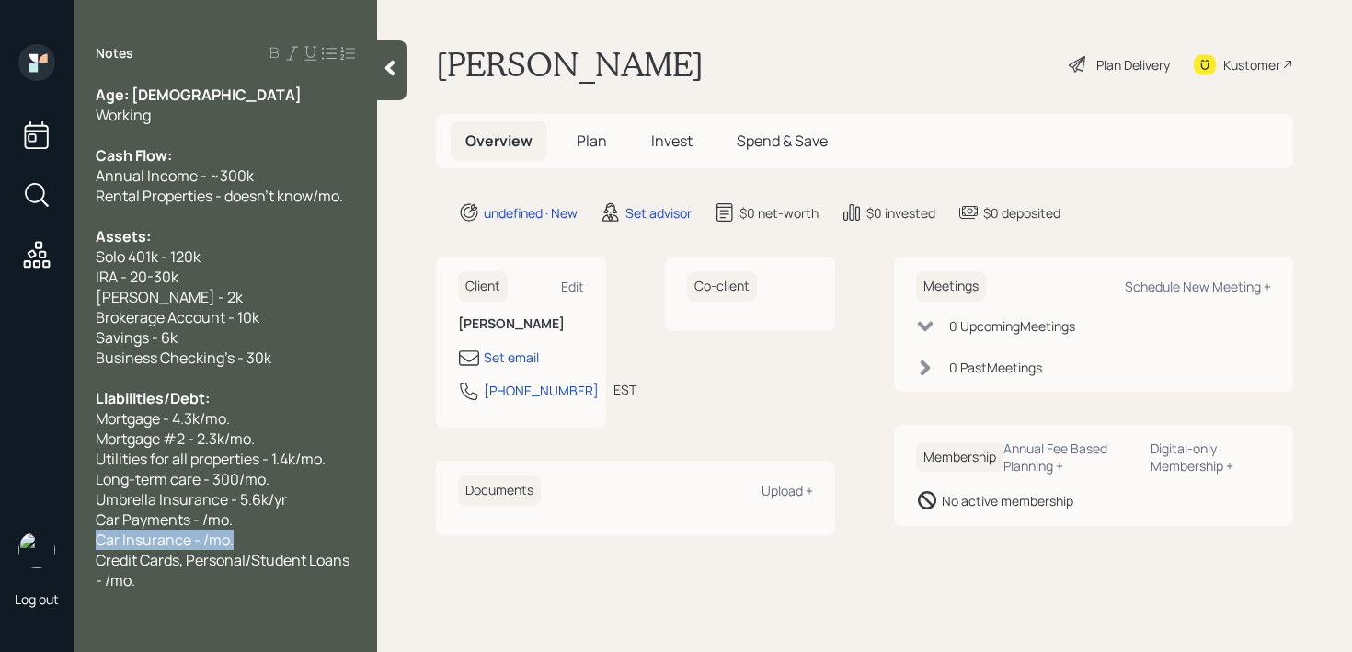
drag, startPoint x: 255, startPoint y: 536, endPoint x: 0, endPoint y: 536, distance: 254.7
click at [0, 536] on div "Log out Notes Age: [DEMOGRAPHIC_DATA] Working Cash Flow: Annual Income - ~300k …" at bounding box center [676, 326] width 1352 height 652
click at [143, 95] on span "Age: [DEMOGRAPHIC_DATA]" at bounding box center [199, 95] width 206 height 20
click at [206, 521] on span "Car Payments - /mo." at bounding box center [164, 519] width 137 height 20
click at [294, 522] on div "Car Payments - 937/mo." at bounding box center [225, 519] width 259 height 20
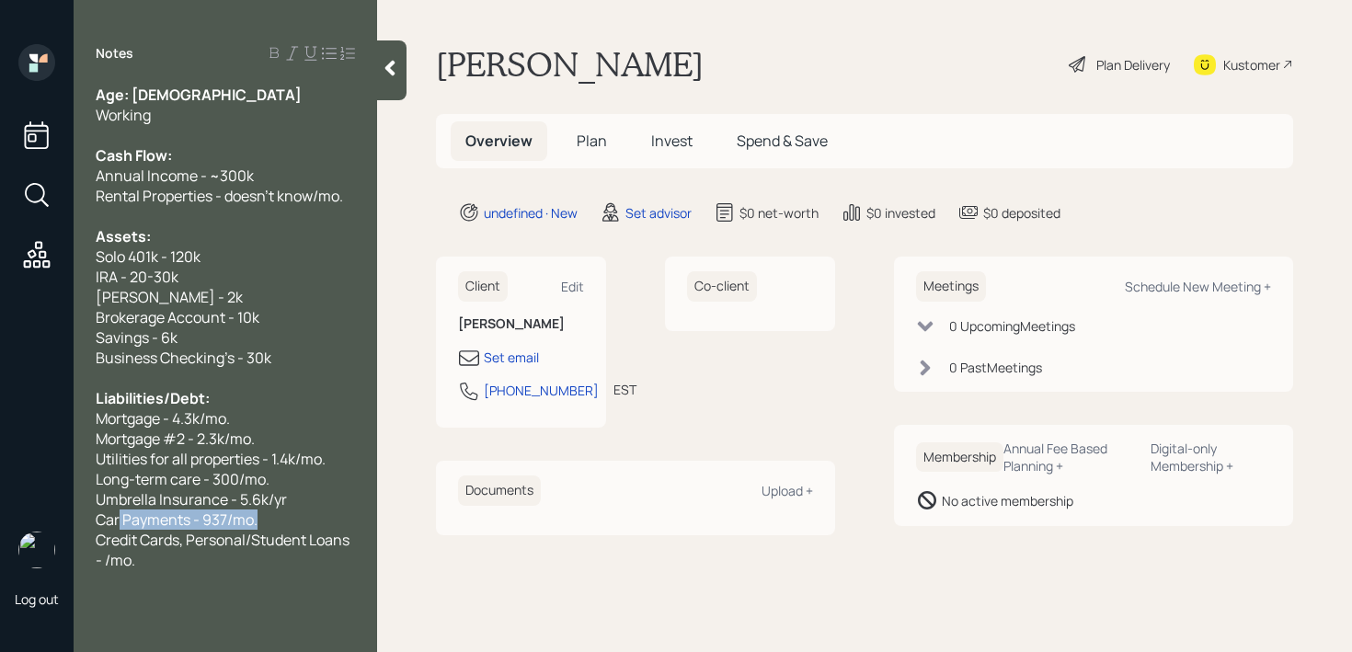
drag, startPoint x: 286, startPoint y: 510, endPoint x: 66, endPoint y: 510, distance: 219.8
click at [66, 510] on div "Log out Notes Age: [DEMOGRAPHIC_DATA] Working Cash Flow: Annual Income - ~300k …" at bounding box center [676, 326] width 1352 height 652
click at [126, 501] on span "Umbrella Insurance - 5.6k/yr" at bounding box center [191, 499] width 191 height 20
click at [158, 327] on span "Savings - 6k" at bounding box center [137, 337] width 82 height 20
click at [158, 232] on div "Assets:" at bounding box center [225, 236] width 259 height 20
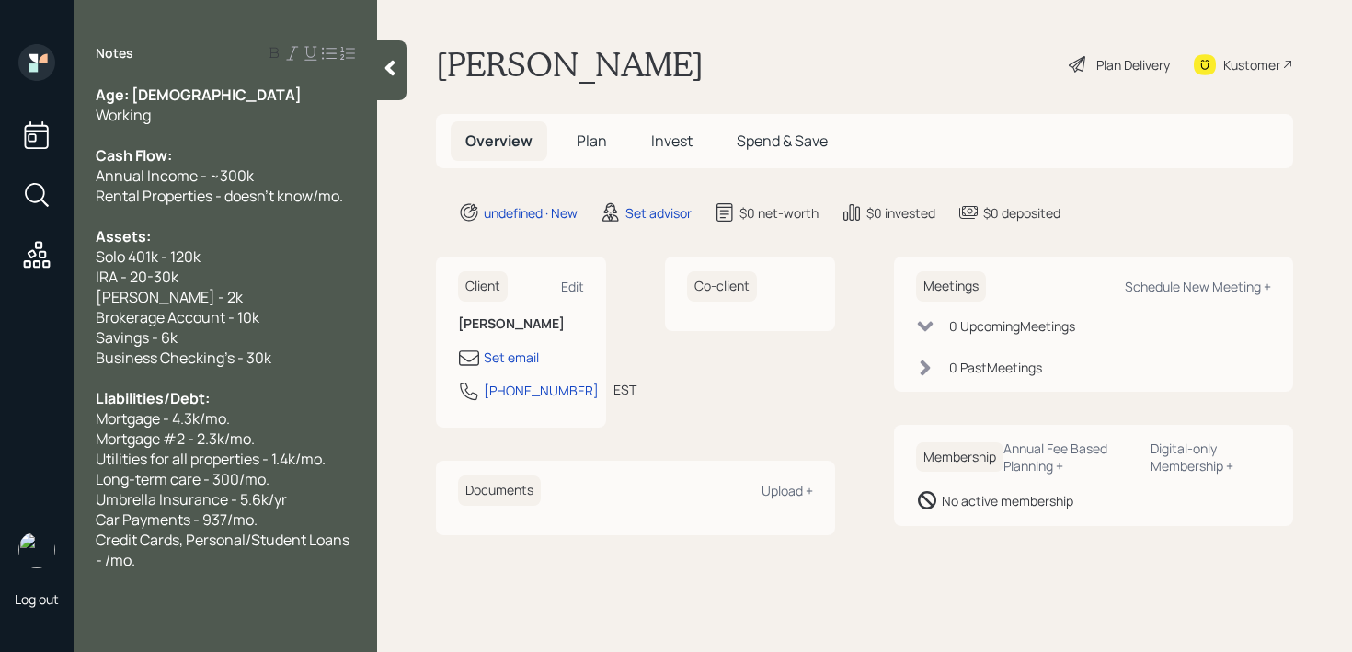
click at [162, 170] on span "Annual Income - ~300k" at bounding box center [175, 176] width 158 height 20
click at [167, 353] on span "Business Checking's - 30k" at bounding box center [184, 358] width 176 height 20
click at [172, 486] on span "Long-term care - 300/mo." at bounding box center [183, 479] width 174 height 20
click at [198, 587] on div at bounding box center [225, 580] width 259 height 20
click at [201, 527] on span "Car Payments - 937/mo." at bounding box center [177, 519] width 162 height 20
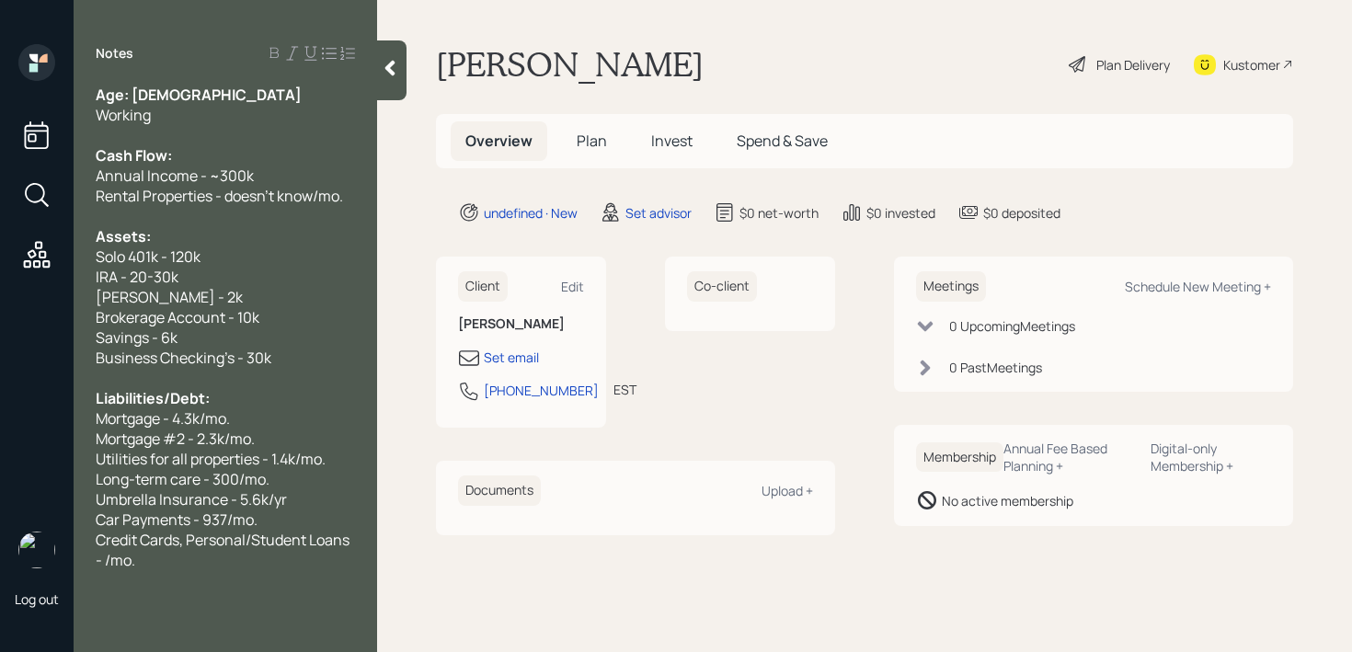
click at [197, 574] on div at bounding box center [225, 580] width 259 height 20
drag, startPoint x: 205, startPoint y: 554, endPoint x: 54, endPoint y: 547, distance: 151.0
click at [54, 547] on div "Log out Notes Age: [DEMOGRAPHIC_DATA] Working Cash Flow: Annual Income - ~300k …" at bounding box center [676, 326] width 1352 height 652
click at [195, 115] on div "Working" at bounding box center [225, 115] width 259 height 20
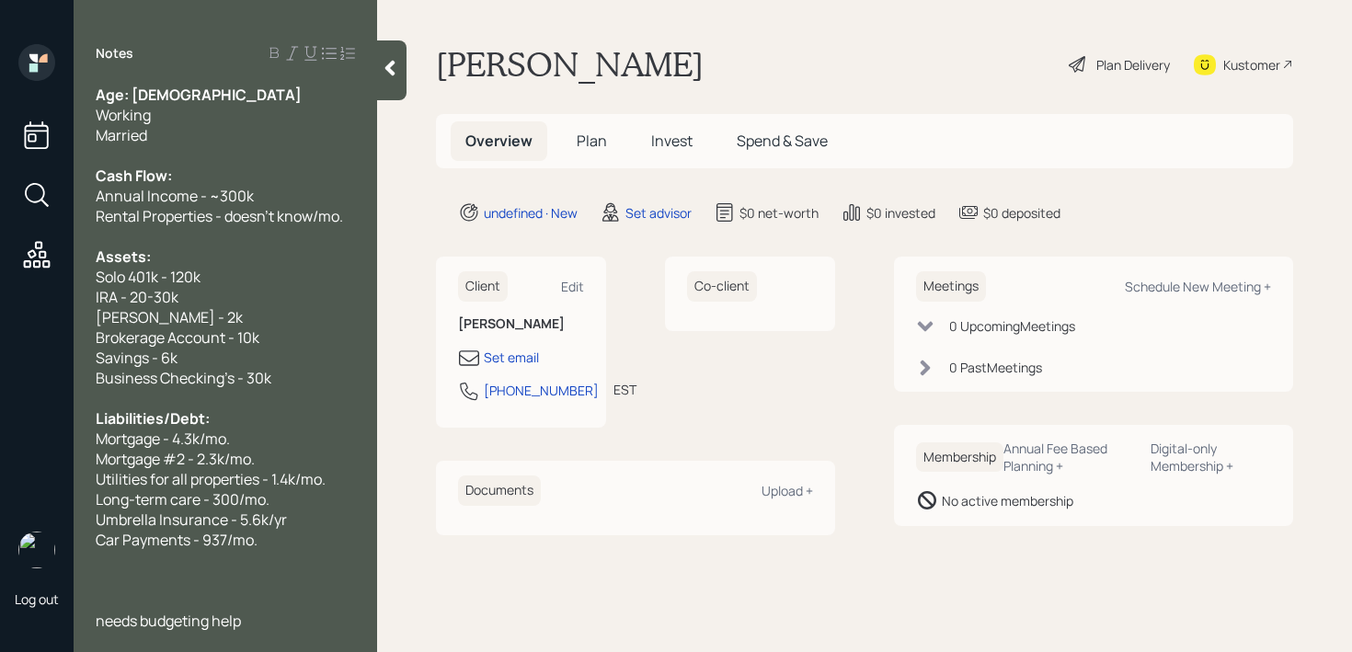
click at [101, 626] on span "needs budgeting help" at bounding box center [168, 621] width 145 height 20
click at [215, 574] on div at bounding box center [225, 580] width 259 height 20
click at [271, 625] on div "Notes Age: [DEMOGRAPHIC_DATA] Working Married Cash Flow: Annual Income - ~300k …" at bounding box center [225, 337] width 303 height 586
click at [278, 603] on div at bounding box center [225, 600] width 259 height 20
click at [291, 565] on div at bounding box center [225, 560] width 259 height 20
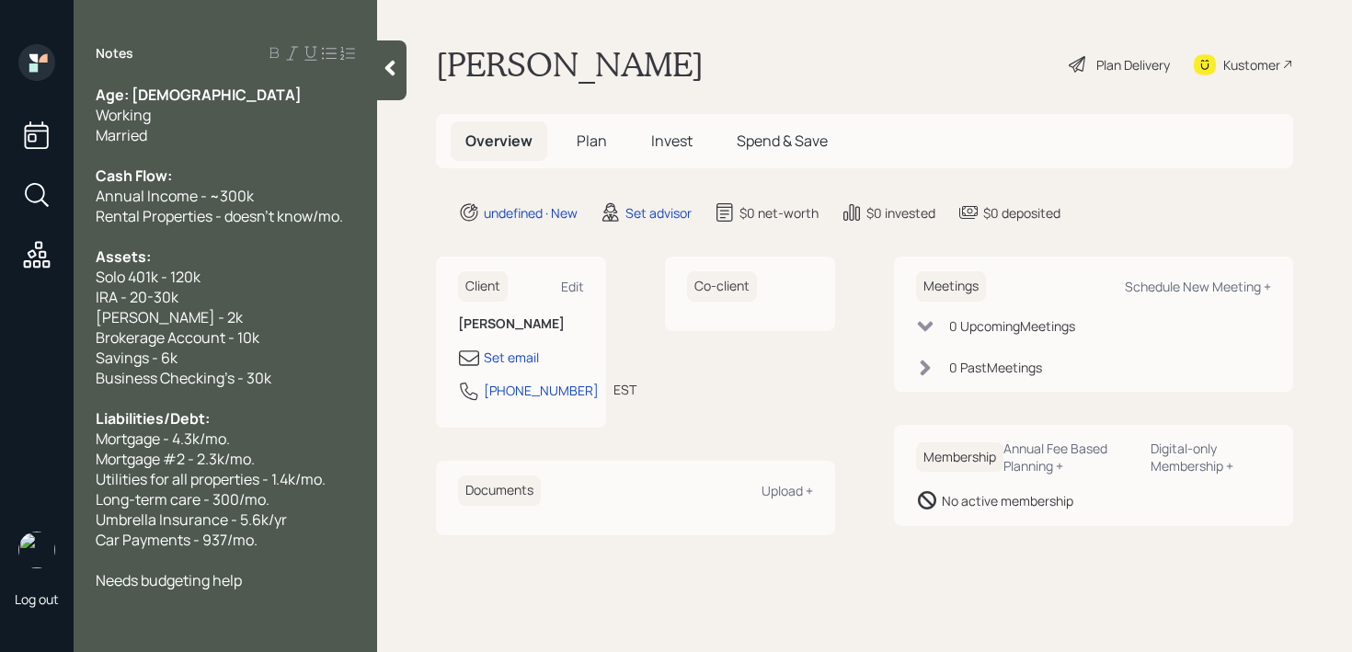
click at [295, 573] on div "Needs budgeting help" at bounding box center [225, 580] width 259 height 20
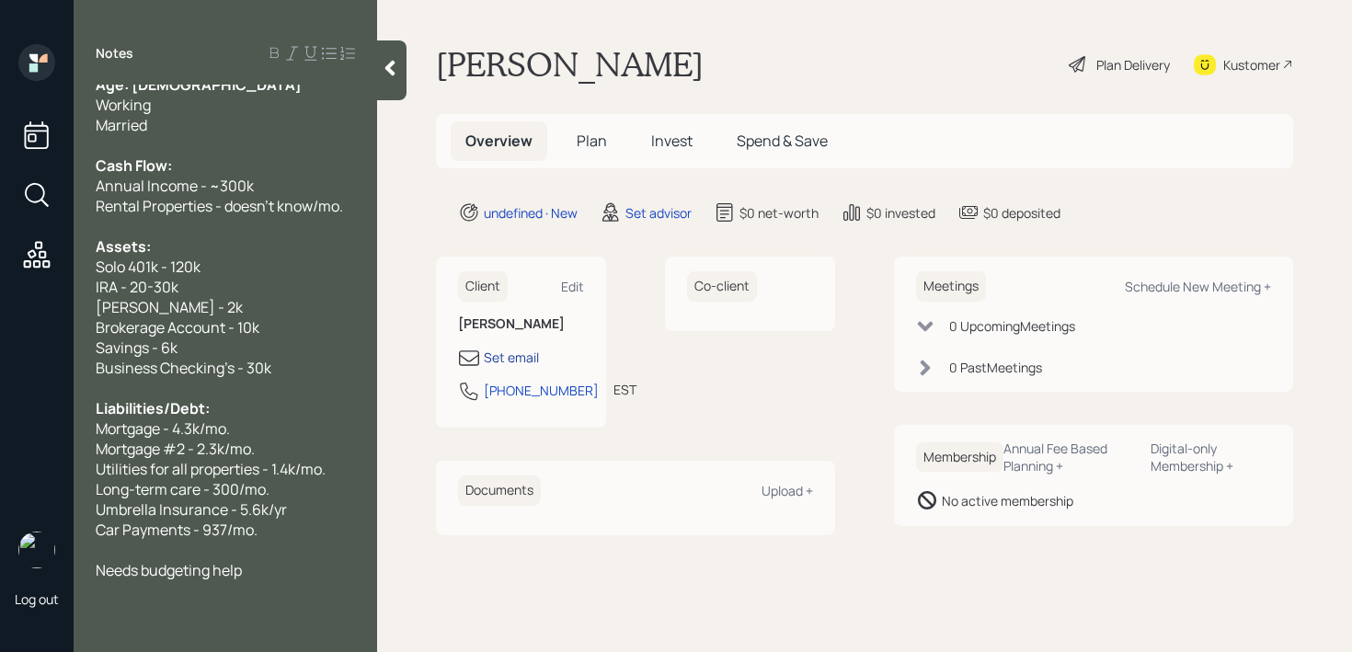
click at [529, 360] on div "Set email" at bounding box center [511, 357] width 55 height 19
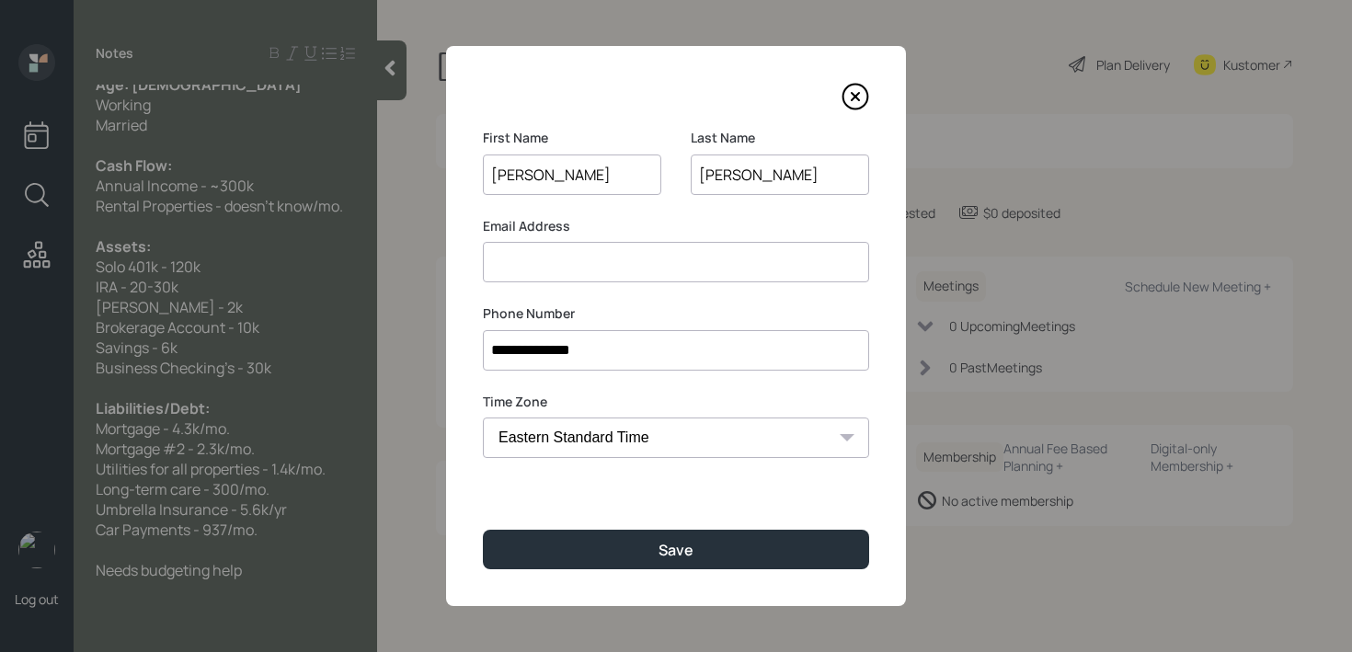
click at [617, 233] on label "Email Address" at bounding box center [676, 226] width 386 height 18
click at [616, 249] on input at bounding box center [676, 262] width 386 height 40
click at [667, 263] on input "dbpierre@dbm" at bounding box center [676, 262] width 386 height 40
click at [629, 255] on input "dbpierre@dbm" at bounding box center [676, 262] width 386 height 40
click at [637, 260] on input "dbpierre@dbmreleaseservices" at bounding box center [676, 262] width 386 height 40
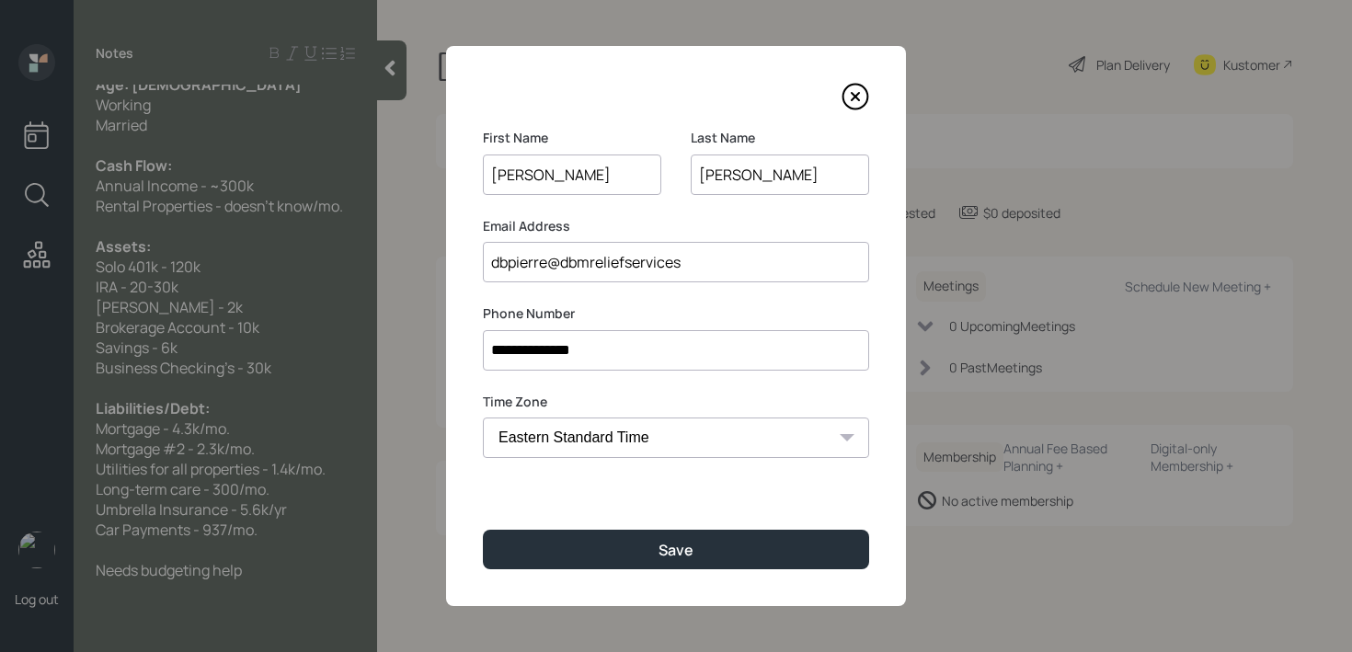
click at [707, 268] on input "dbpierre@dbmreliefservices" at bounding box center [676, 262] width 386 height 40
click at [577, 257] on input "[EMAIL_ADDRESS][DOMAIN_NAME]" at bounding box center [676, 262] width 386 height 40
drag, startPoint x: 518, startPoint y: 259, endPoint x: 449, endPoint y: 259, distance: 69.0
click at [449, 259] on div "**********" at bounding box center [676, 326] width 460 height 560
click at [508, 264] on input "[EMAIL_ADDRESS][DOMAIN_NAME]" at bounding box center [676, 262] width 386 height 40
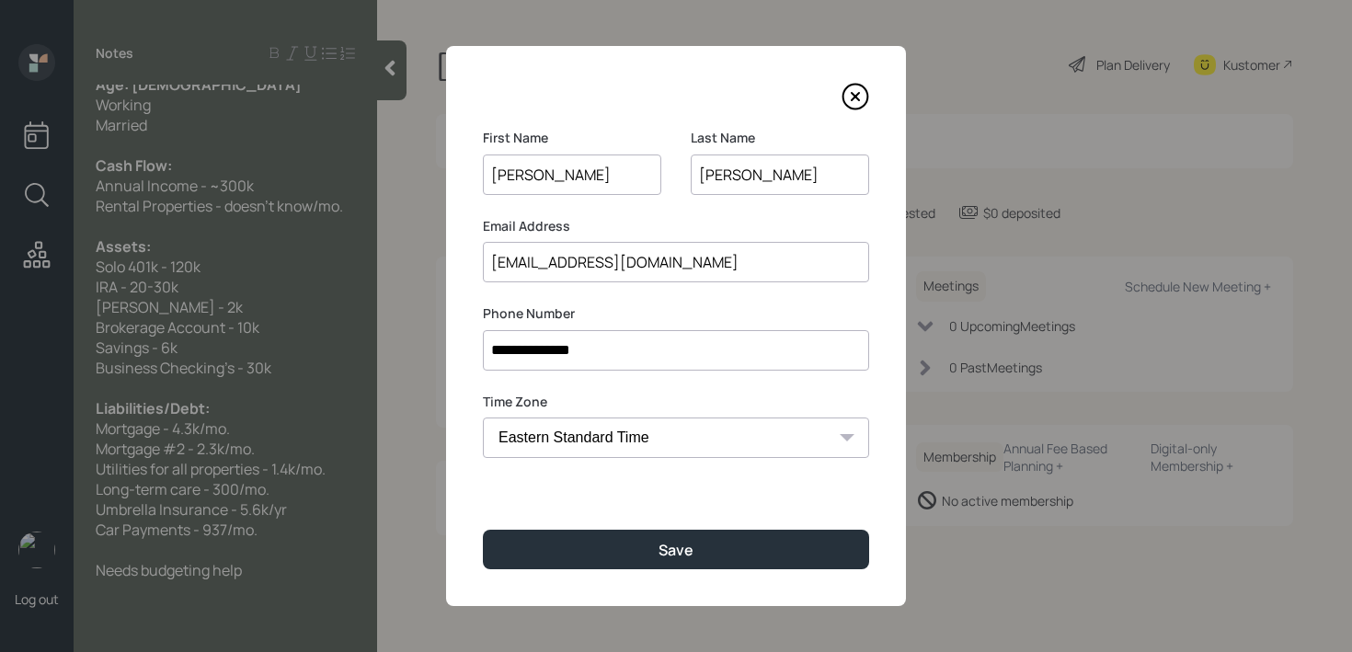
drag, startPoint x: 508, startPoint y: 264, endPoint x: 379, endPoint y: 264, distance: 129.7
click at [384, 264] on div "**********" at bounding box center [676, 326] width 1352 height 652
click at [518, 255] on input "[EMAIL_ADDRESS][DOMAIN_NAME]" at bounding box center [676, 262] width 386 height 40
click at [507, 259] on input "[EMAIL_ADDRESS][DOMAIN_NAME]" at bounding box center [676, 262] width 386 height 40
click at [736, 257] on input "[EMAIL_ADDRESS][DOMAIN_NAME]" at bounding box center [676, 262] width 386 height 40
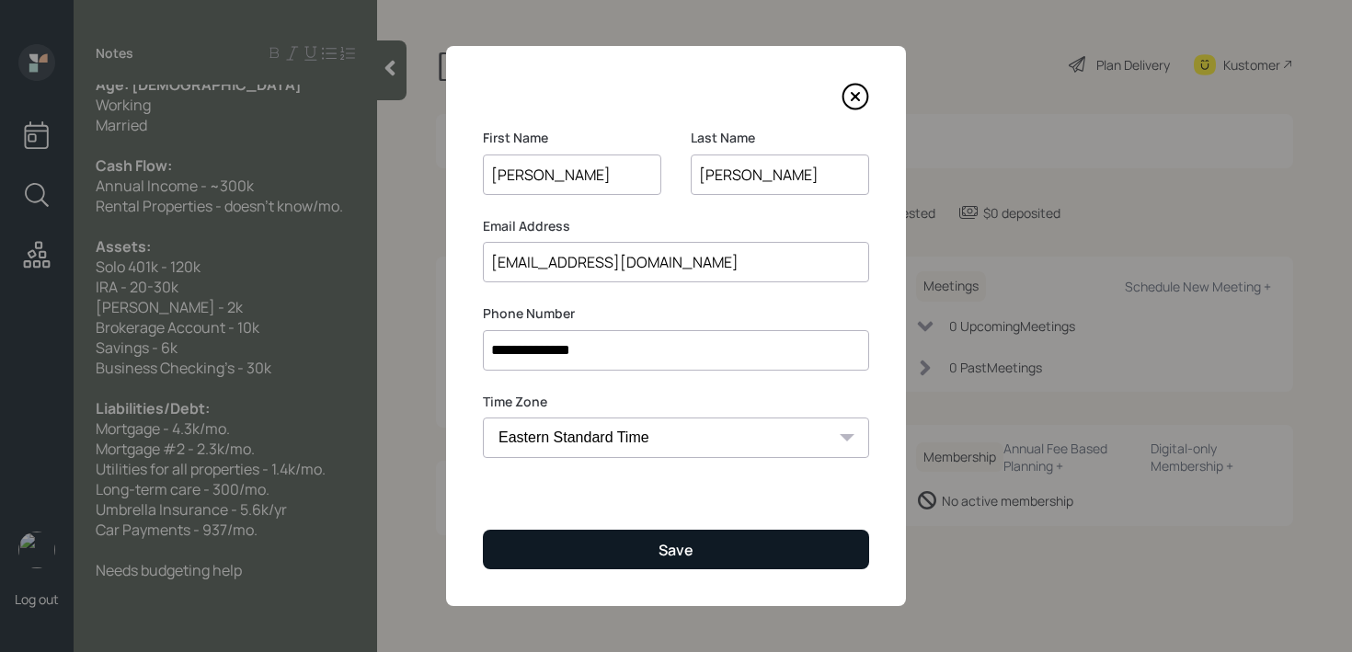
type input "[EMAIL_ADDRESS][DOMAIN_NAME]"
click at [730, 562] on button "Save" at bounding box center [676, 550] width 386 height 40
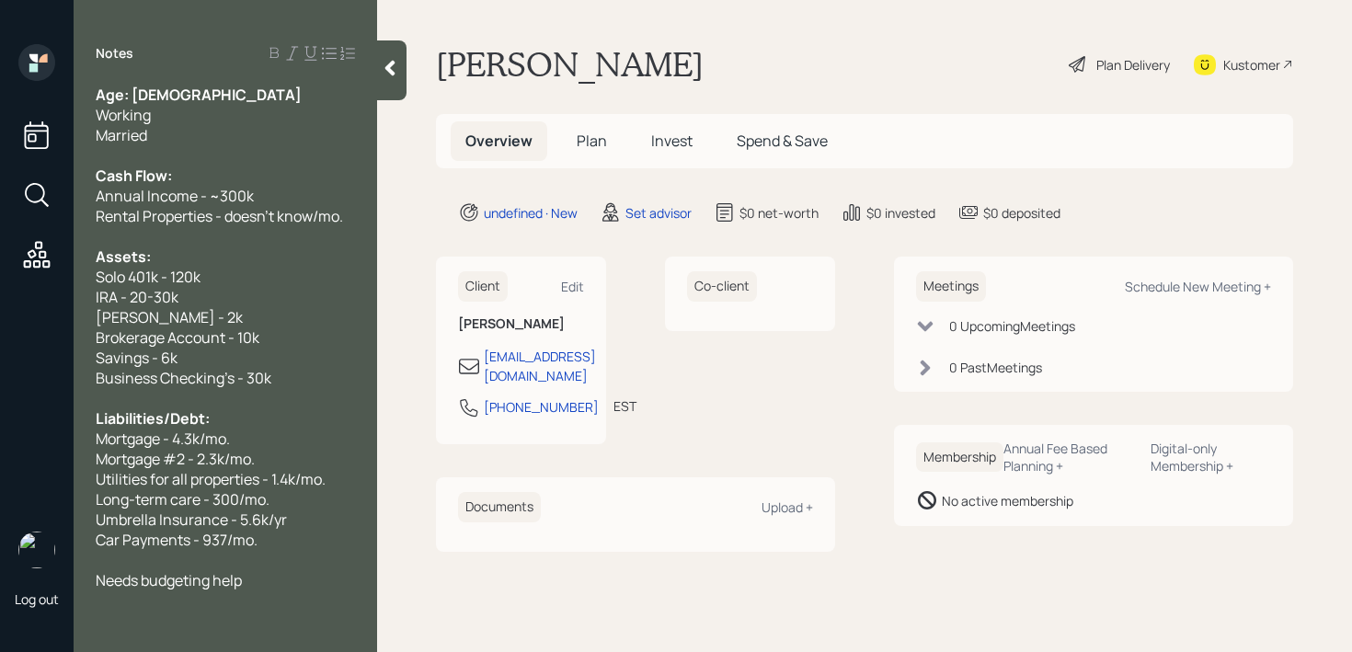
click at [195, 121] on div "Working" at bounding box center [225, 115] width 259 height 20
click at [335, 190] on div "Annual Income - ~300k" at bounding box center [225, 196] width 259 height 20
click at [334, 330] on div "Brokerage Account - 10k" at bounding box center [225, 337] width 259 height 20
click at [328, 512] on div "Umbrella Insurance - 5.6k/yr" at bounding box center [225, 519] width 259 height 20
click at [317, 618] on div at bounding box center [225, 621] width 259 height 20
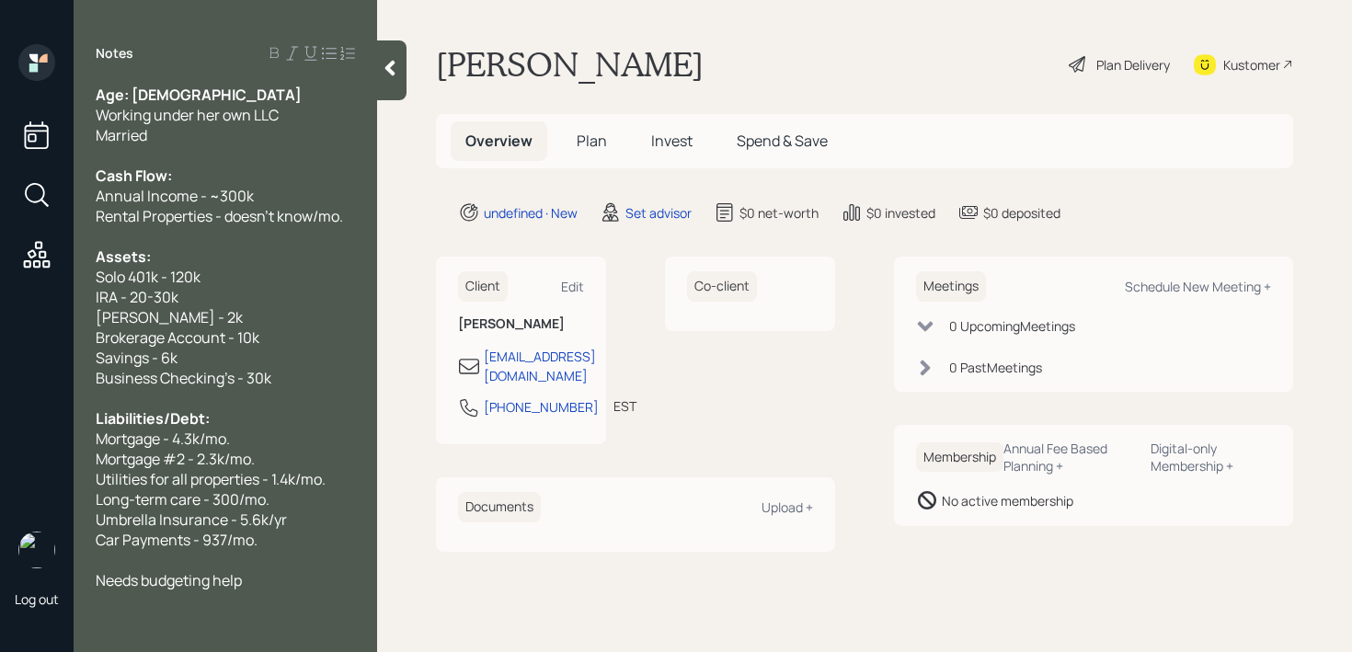
click at [392, 56] on div at bounding box center [391, 70] width 29 height 60
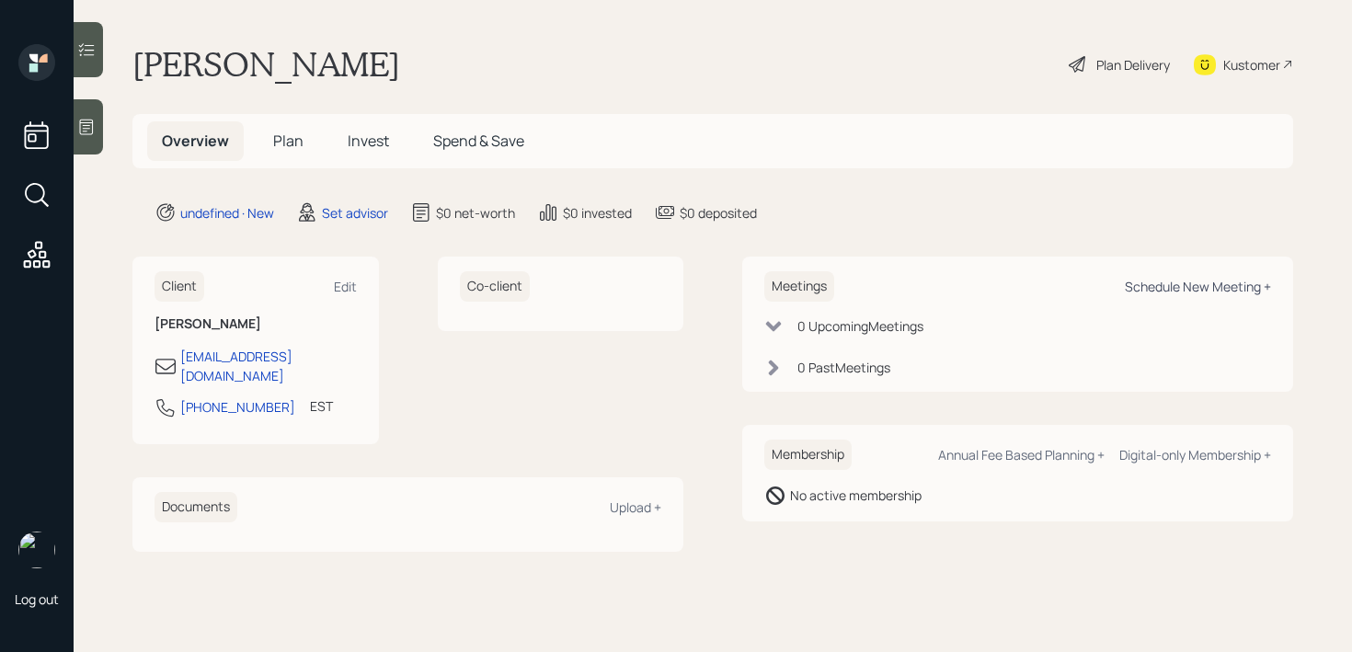
click at [1162, 291] on div "Schedule New Meeting +" at bounding box center [1198, 286] width 146 height 17
select select "round-[PERSON_NAME]"
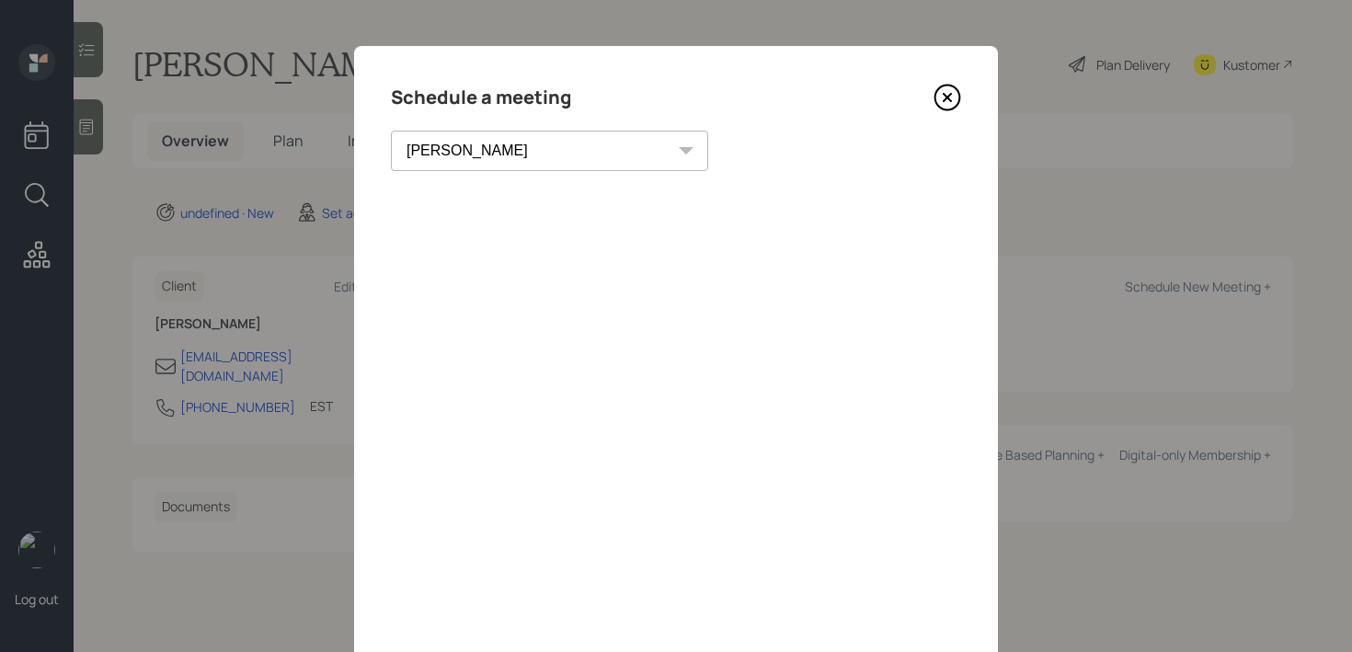
click at [965, 93] on div "Schedule a meeting [PERSON_NAME] [PERSON_NAME] [PERSON_NAME] [PERSON_NAME] [PER…" at bounding box center [676, 414] width 644 height 736
click at [946, 95] on icon at bounding box center [947, 98] width 28 height 28
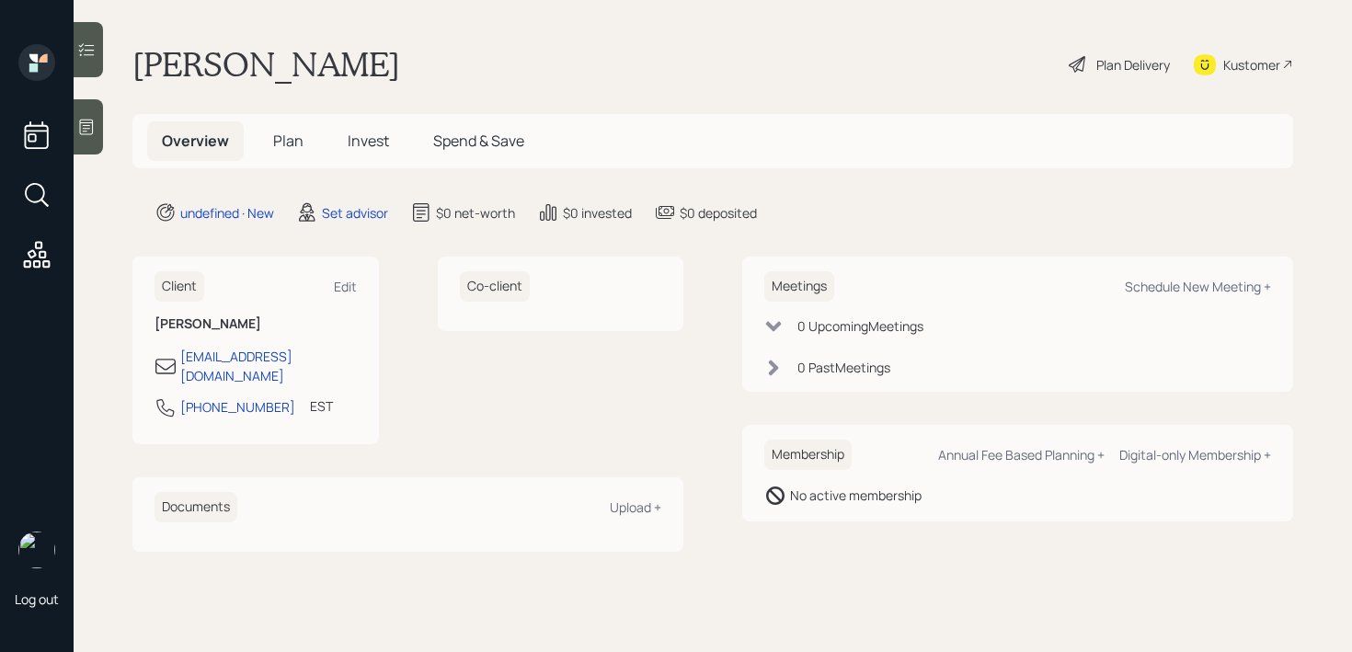
click at [101, 134] on div at bounding box center [88, 126] width 29 height 55
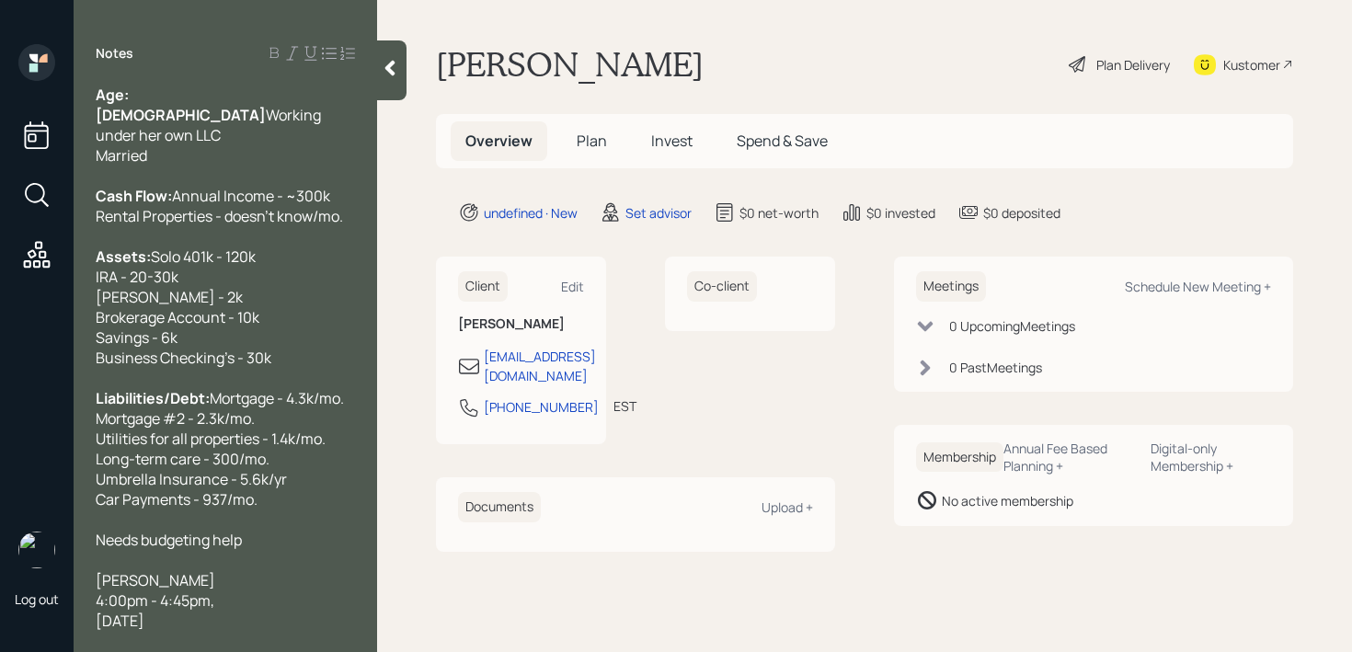
click at [192, 113] on span "Working under her own LLC Married" at bounding box center [210, 135] width 228 height 61
click at [235, 588] on div "[PERSON_NAME]" at bounding box center [225, 579] width 259 height 20
click at [260, 551] on div at bounding box center [225, 559] width 259 height 20
click at [276, 531] on div "Needs budgeting help" at bounding box center [225, 539] width 259 height 20
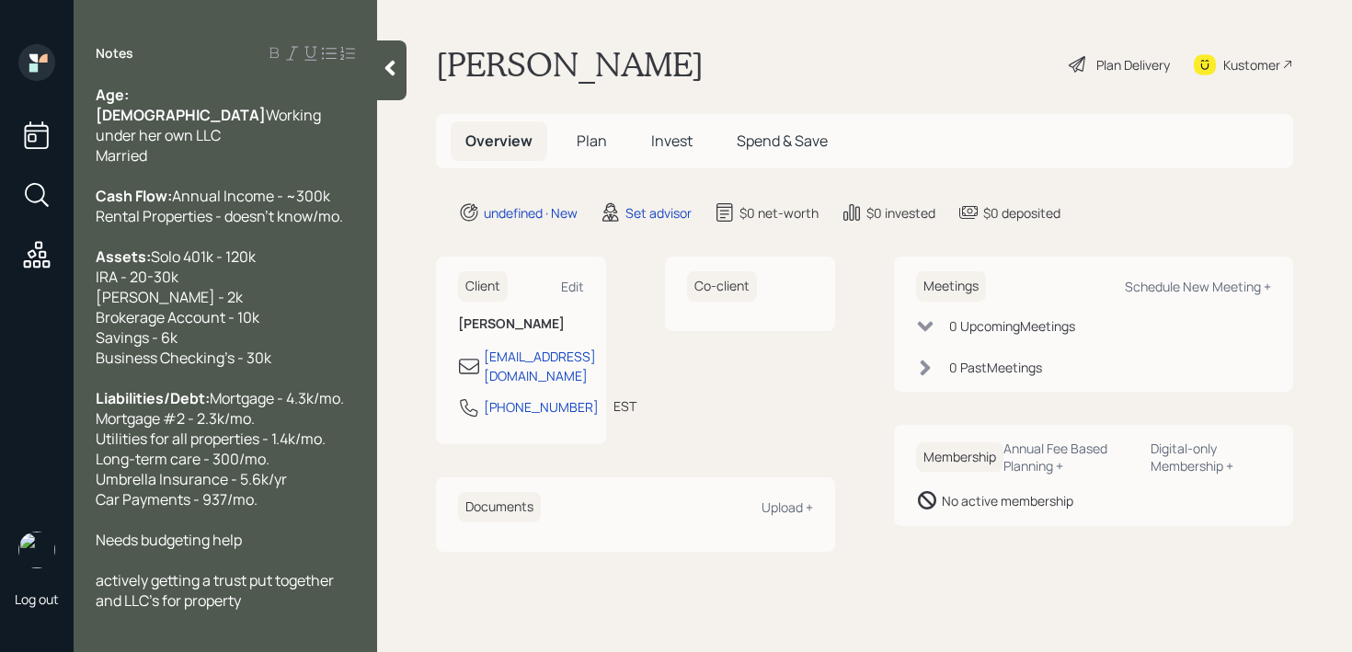
scroll to position [101, 0]
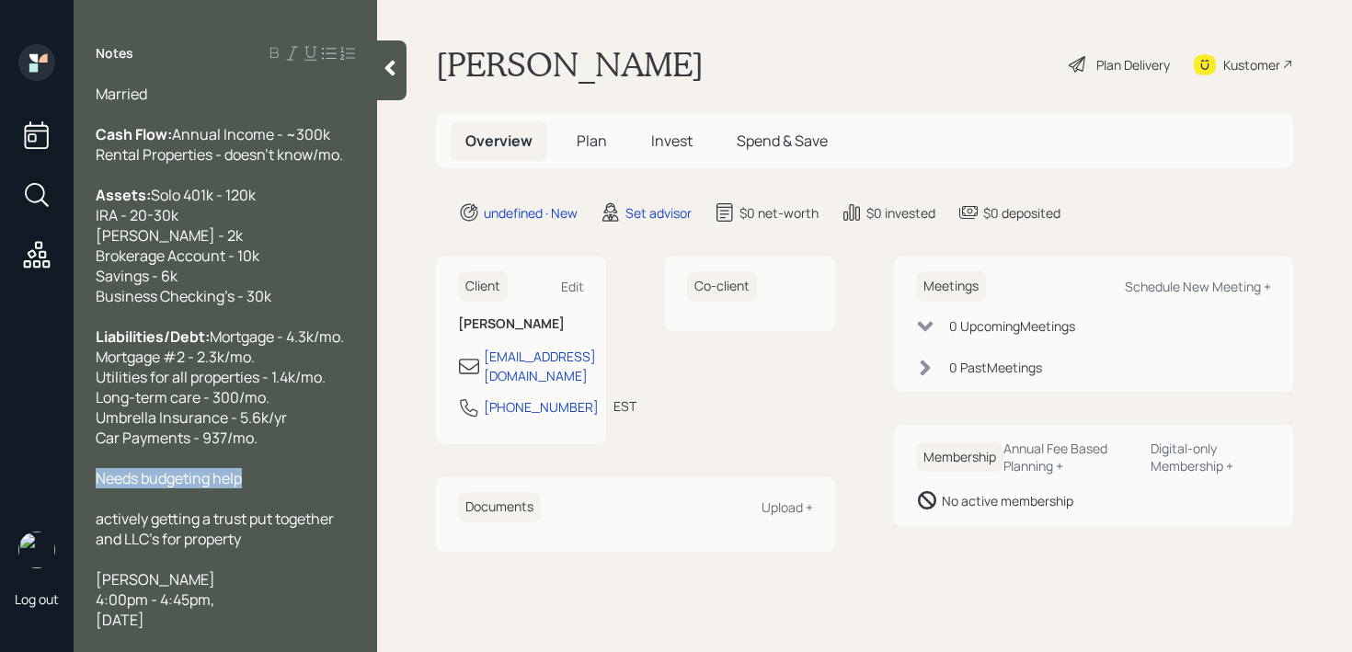
drag, startPoint x: 269, startPoint y: 477, endPoint x: 31, endPoint y: 477, distance: 238.2
click at [31, 477] on div "Log out Notes Age: [DEMOGRAPHIC_DATA] Working under her own LLC Married Cash Fl…" at bounding box center [676, 326] width 1352 height 652
copy span "Needs budgeting help"
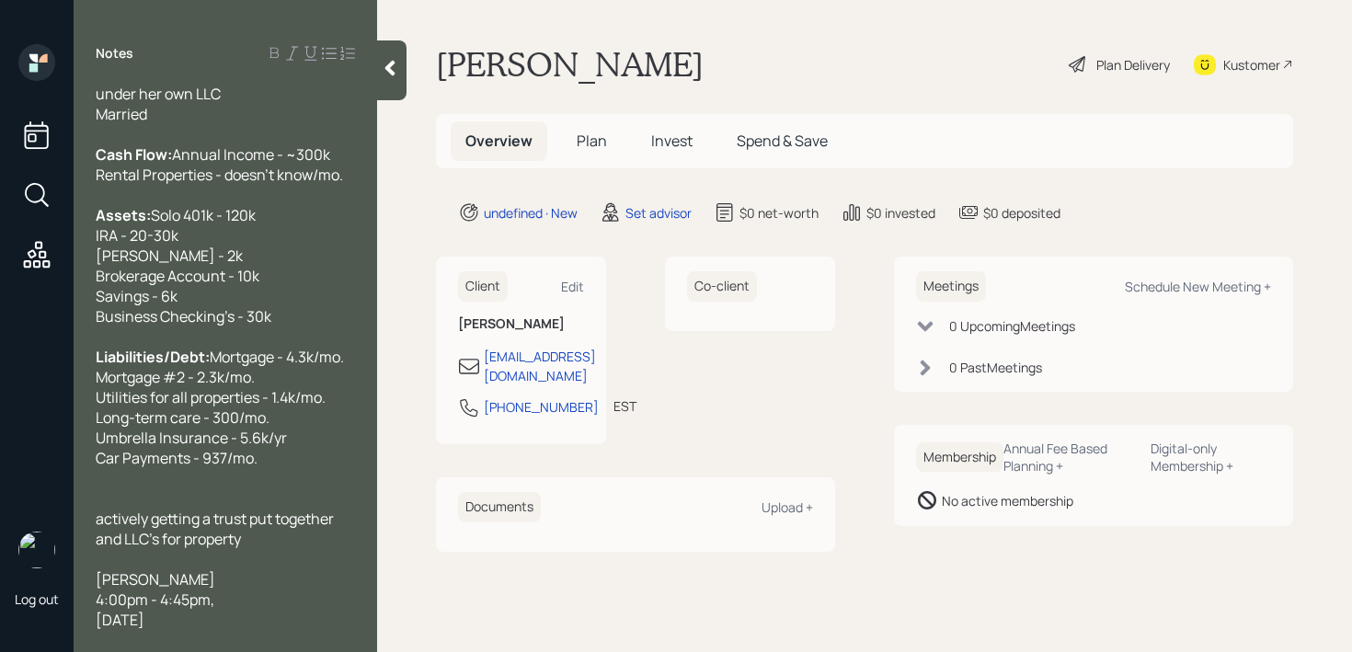
click at [247, 549] on div at bounding box center [225, 559] width 259 height 20
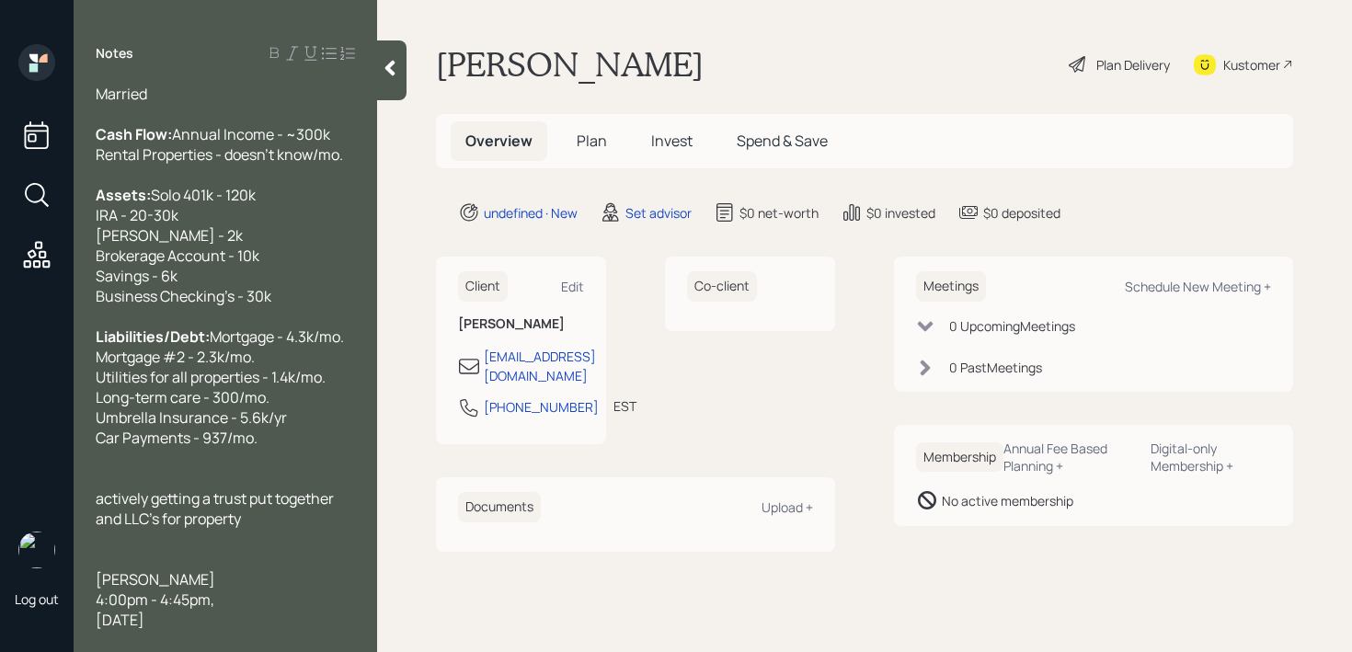
click at [1225, 77] on div "Kustomer" at bounding box center [1243, 64] width 99 height 40
click at [246, 531] on div at bounding box center [225, 539] width 259 height 20
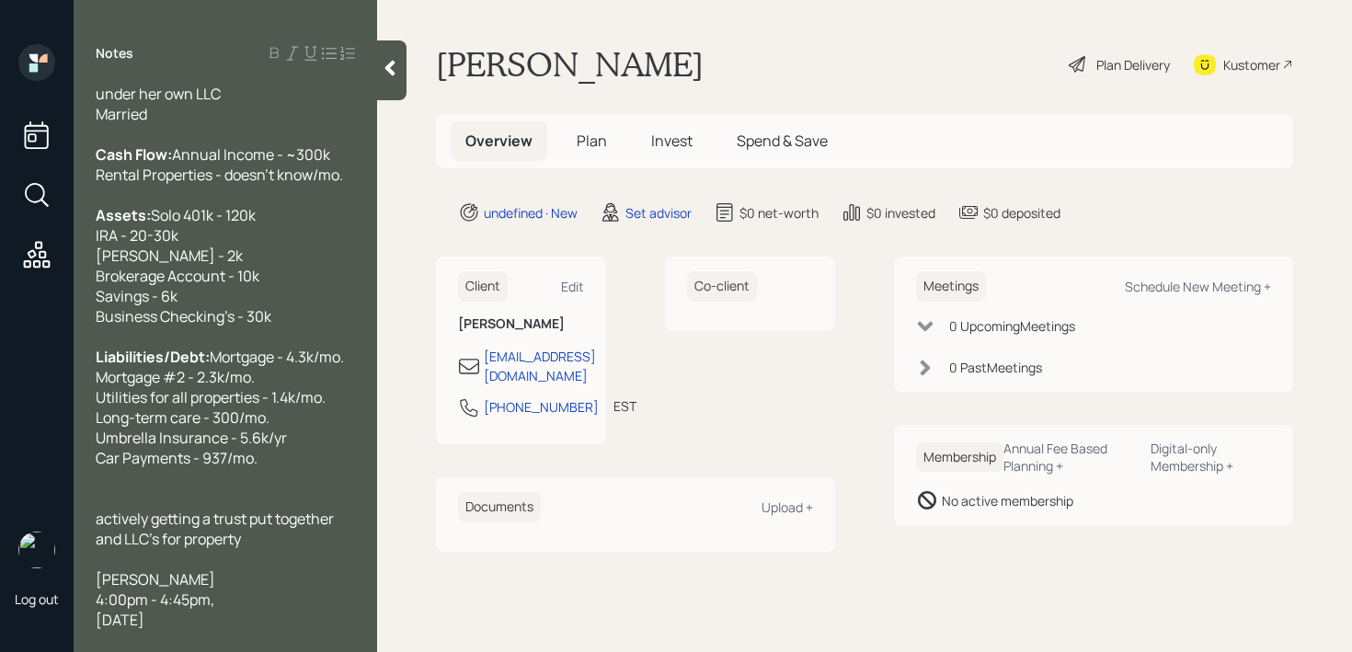
scroll to position [81, 0]
drag, startPoint x: 290, startPoint y: 618, endPoint x: 74, endPoint y: 580, distance: 219.3
click at [74, 580] on div "Log out Notes Age: [DEMOGRAPHIC_DATA] Working under her own LLC Married Cash Fl…" at bounding box center [676, 326] width 1352 height 652
copy div "[PERSON_NAME] 4:00pm - 4:45pm[DATE]"
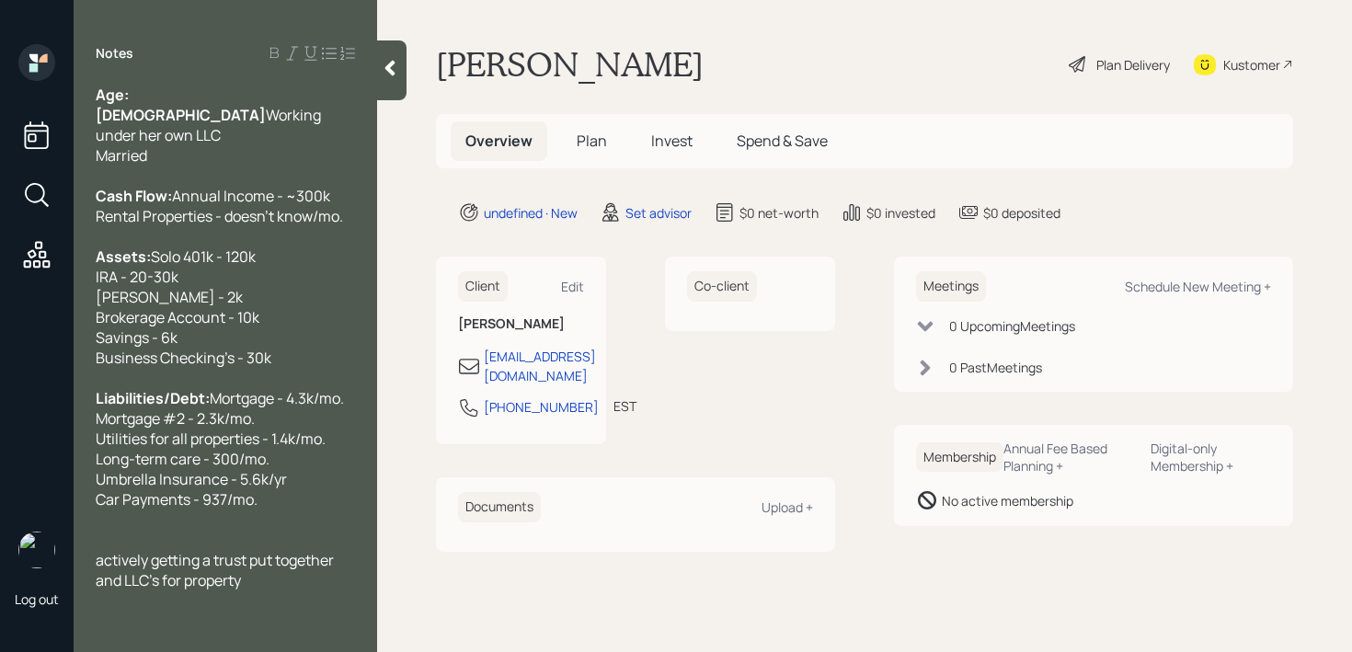
click at [399, 90] on div at bounding box center [391, 70] width 29 height 60
